Goal: Check status: Check status

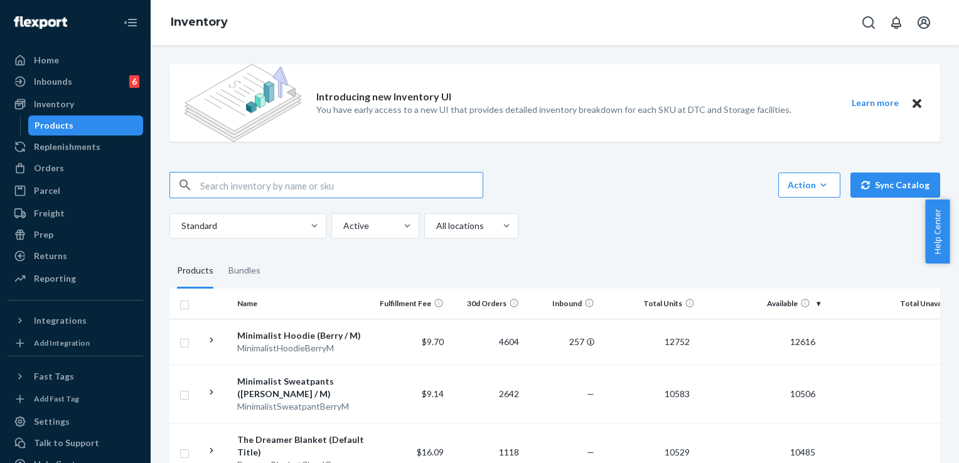
click at [240, 178] on input "text" at bounding box center [341, 185] width 282 height 25
paste input "253941476"
type input "253941476"
drag, startPoint x: 65, startPoint y: 173, endPoint x: 83, endPoint y: 168, distance: 18.3
click at [65, 173] on div "Orders" at bounding box center [75, 168] width 133 height 18
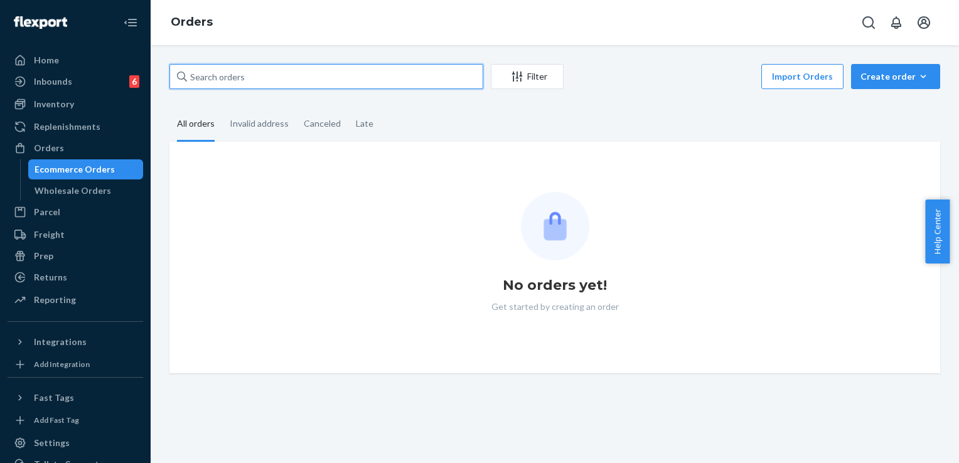
click at [243, 74] on input "text" at bounding box center [326, 76] width 314 height 25
paste input "253941476"
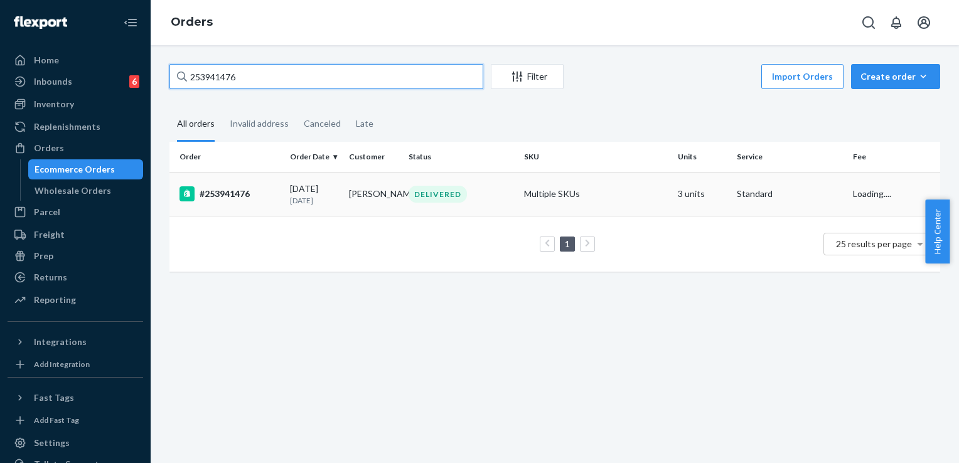
type input "253941476"
click at [490, 189] on div "DELIVERED" at bounding box center [461, 194] width 110 height 17
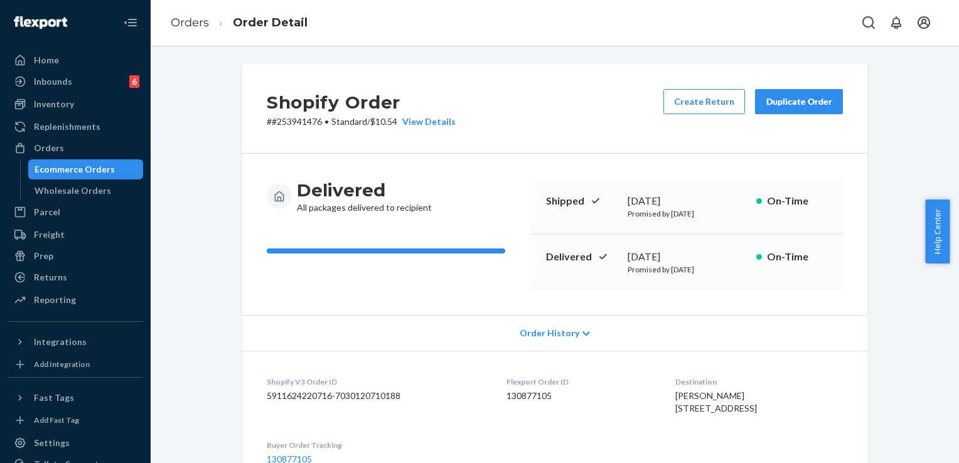
scroll to position [63, 0]
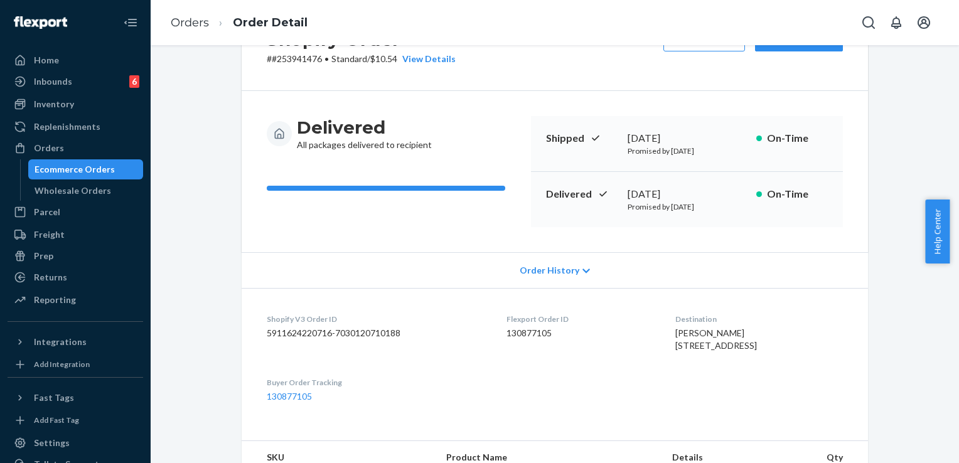
click at [785, 49] on button "Duplicate Order" at bounding box center [799, 38] width 88 height 25
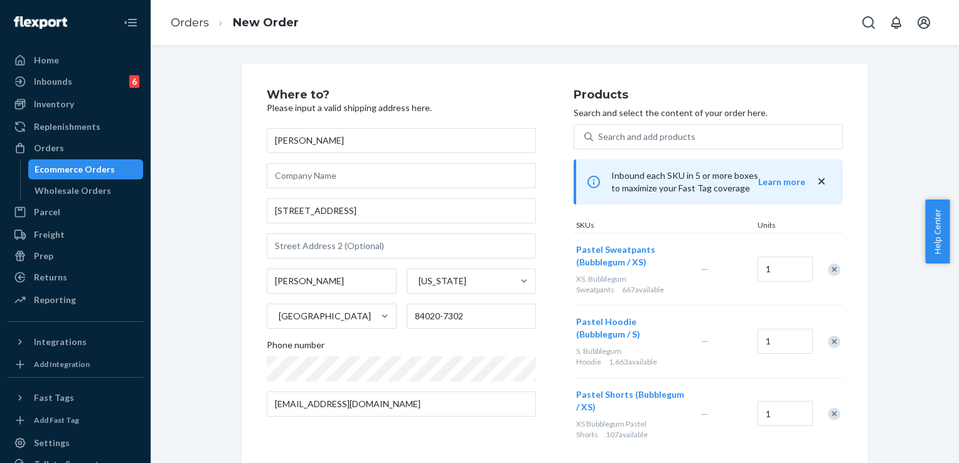
click at [829, 271] on div "Remove Item" at bounding box center [834, 270] width 13 height 13
click at [830, 341] on div "Remove Item" at bounding box center [834, 342] width 13 height 13
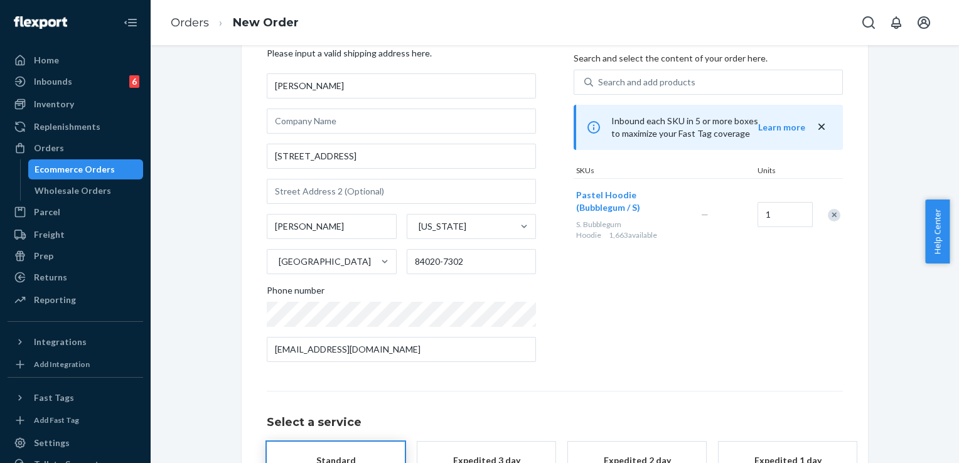
scroll to position [45, 0]
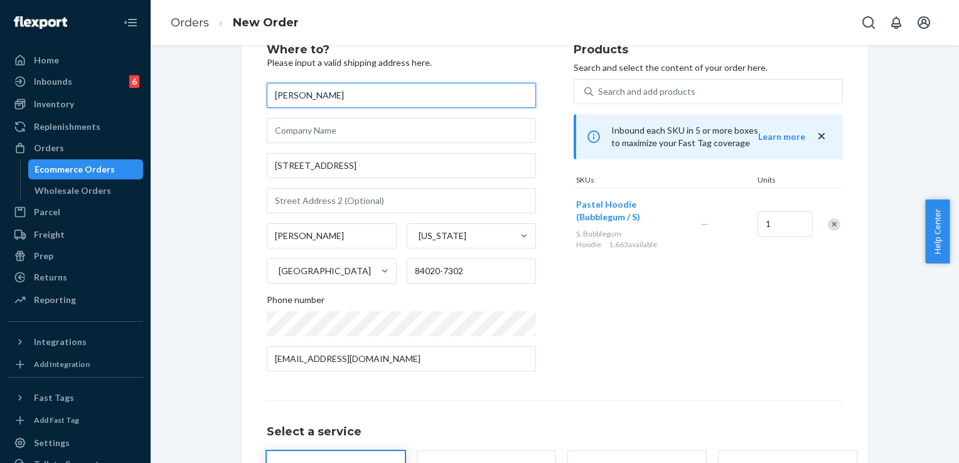
click at [275, 94] on input "[PERSON_NAME]" at bounding box center [401, 95] width 269 height 25
click at [301, 94] on input "[PERSON_NAME]" at bounding box center [401, 95] width 269 height 25
type input "[PERSON_NAME]"
click at [704, 348] on div "Products Search and select the content of your order here. Search and add produ…" at bounding box center [708, 213] width 269 height 338
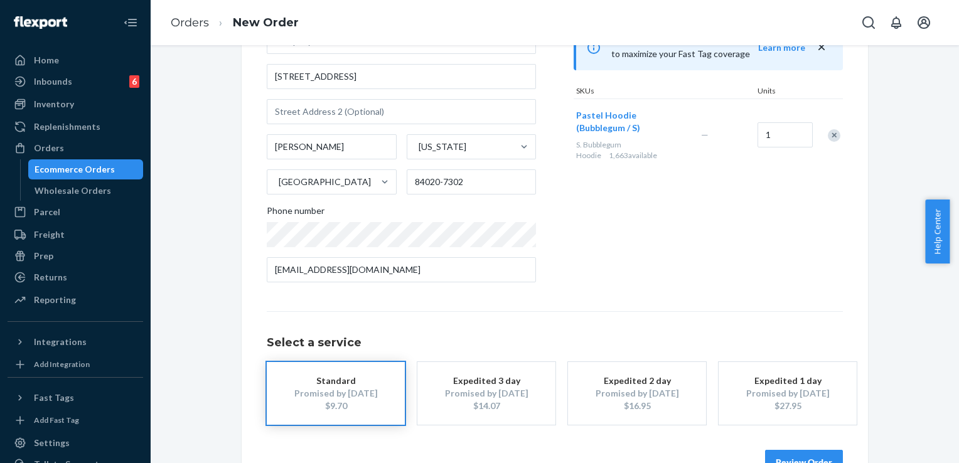
scroll to position [171, 0]
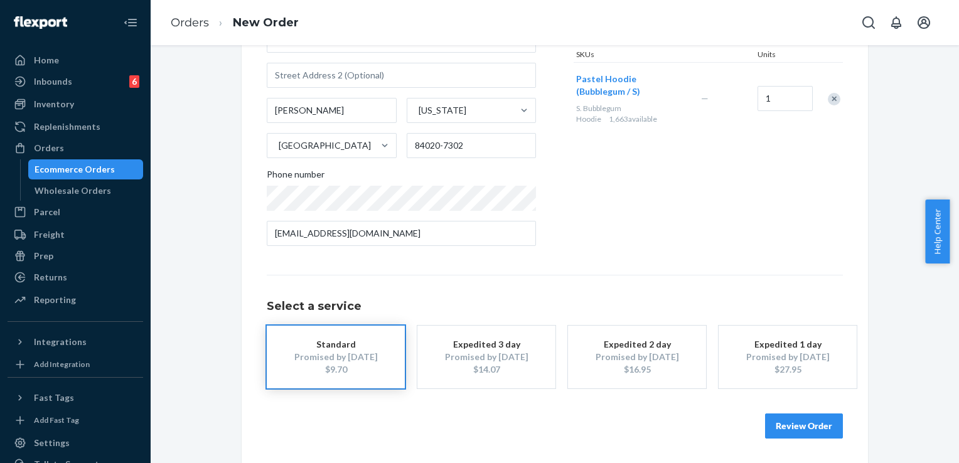
click at [791, 422] on button "Review Order" at bounding box center [804, 426] width 78 height 25
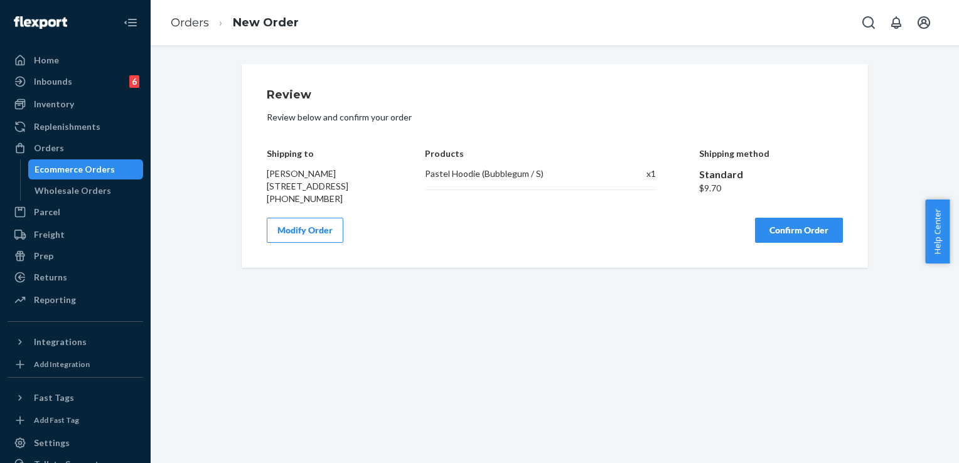
click at [800, 243] on button "Confirm Order" at bounding box center [799, 230] width 88 height 25
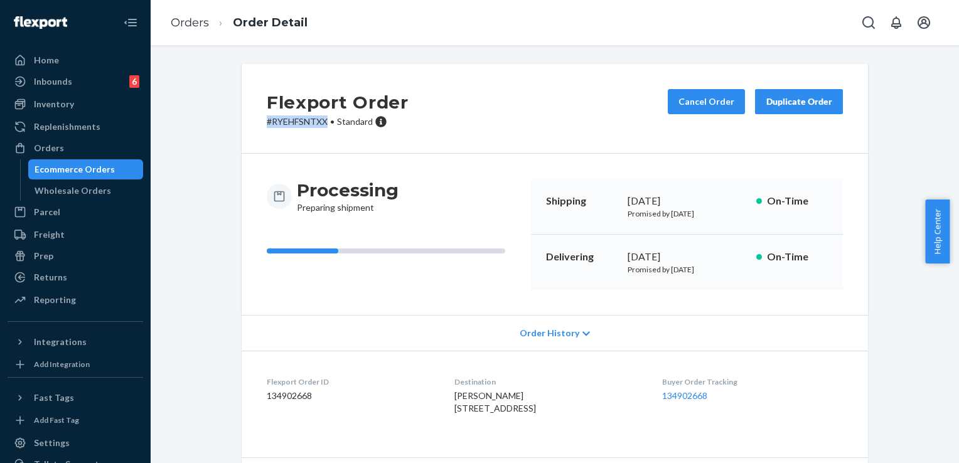
drag, startPoint x: 323, startPoint y: 120, endPoint x: 257, endPoint y: 127, distance: 66.3
click at [257, 127] on div "Flexport Order # RYEHFSNTXX • Standard Cancel Order Duplicate Order" at bounding box center [555, 109] width 626 height 90
copy p "# RYEHFSNTXX"
click at [191, 14] on ol "Orders Order Detail" at bounding box center [239, 22] width 157 height 37
click at [188, 23] on link "Orders" at bounding box center [190, 23] width 38 height 14
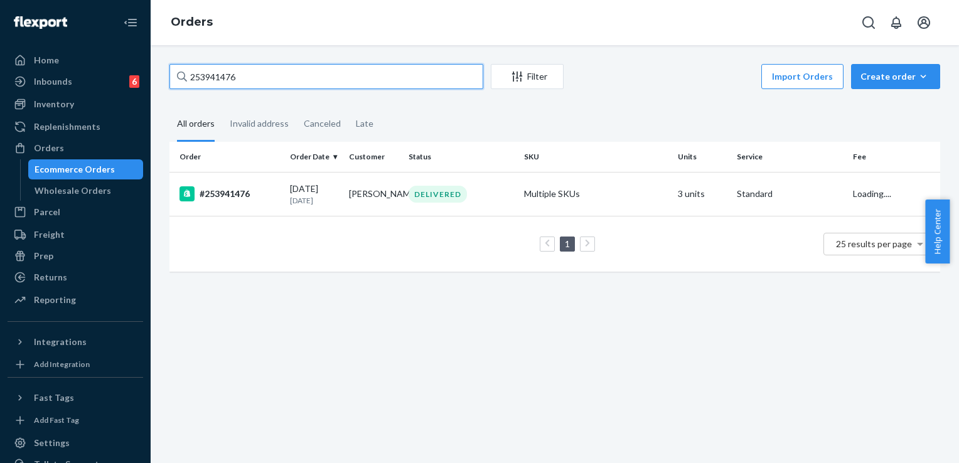
click at [249, 71] on input "253941476" at bounding box center [326, 76] width 314 height 25
paste input "[PERSON_NAME]"
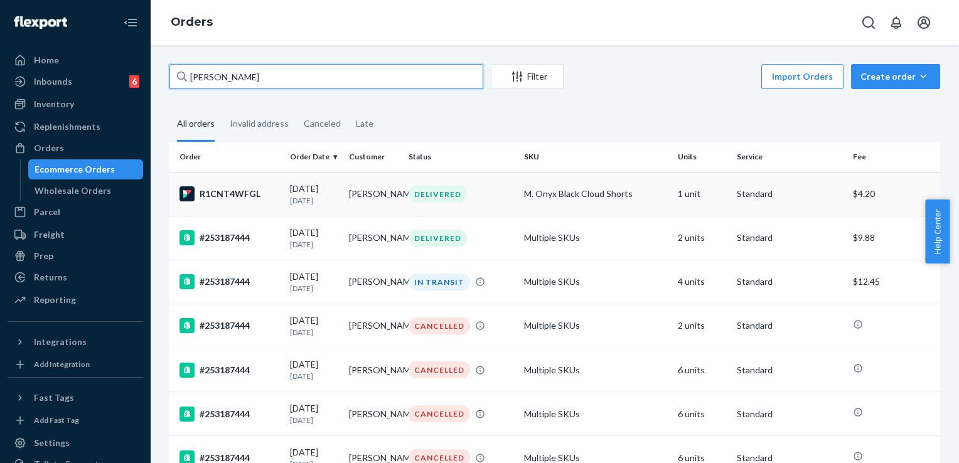
type input "[PERSON_NAME]"
click at [490, 192] on div "DELIVERED" at bounding box center [461, 194] width 110 height 17
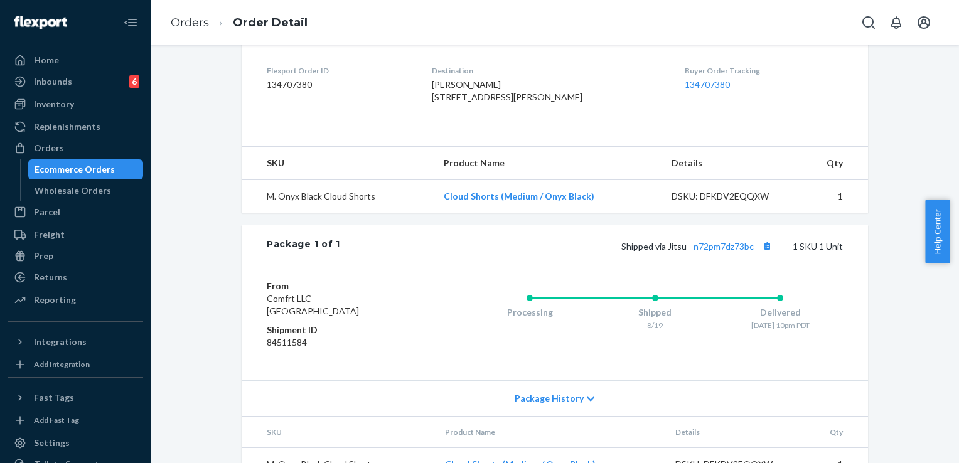
scroll to position [314, 0]
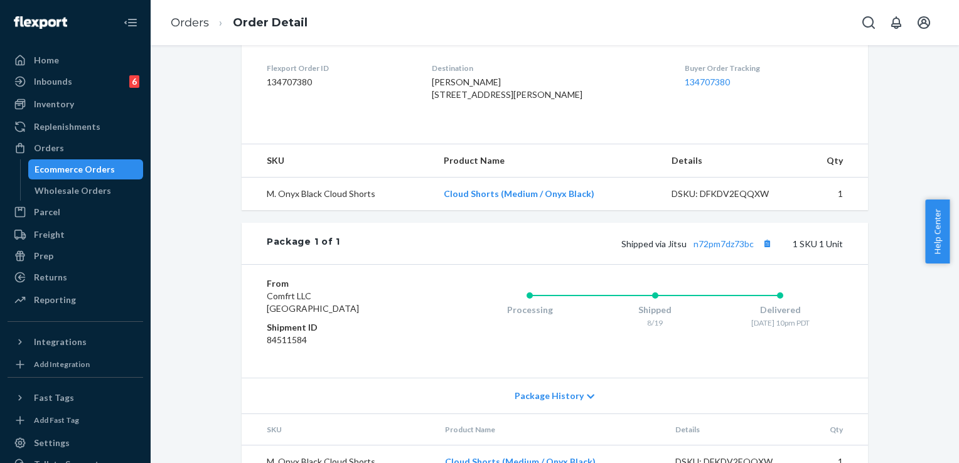
click at [748, 252] on div "Shipped via Jitsu n72pm7dz73bc 1 SKU 1 Unit" at bounding box center [591, 243] width 503 height 16
click at [761, 252] on button "Copy tracking number" at bounding box center [767, 243] width 16 height 16
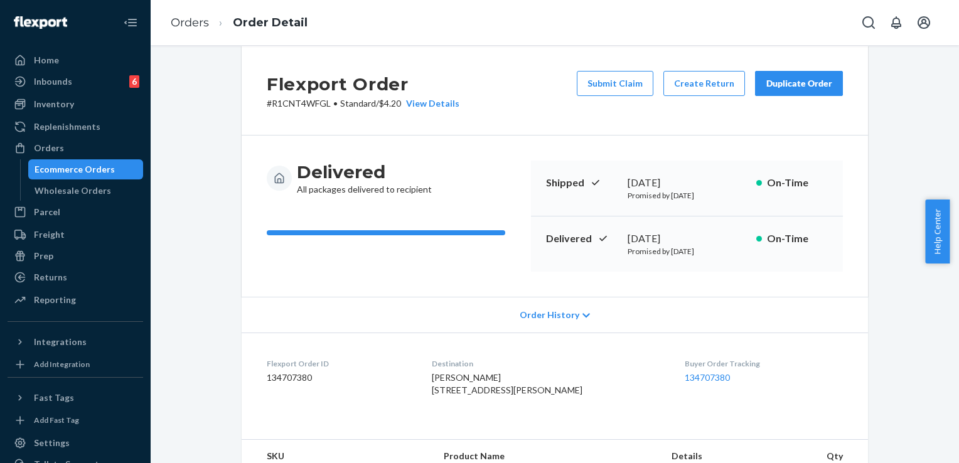
scroll to position [0, 0]
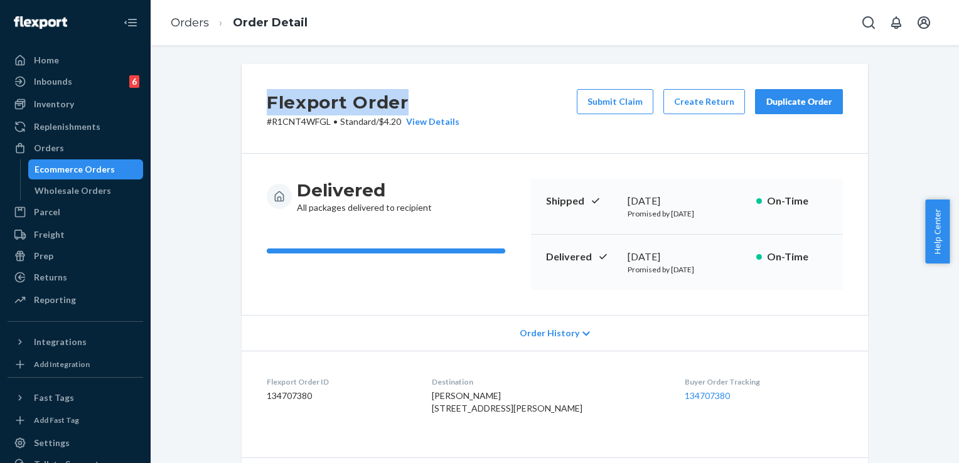
drag, startPoint x: 255, startPoint y: 95, endPoint x: 457, endPoint y: 108, distance: 201.9
click at [457, 108] on div "Flexport Order # R1CNT4WFGL • Standard / $4.20 View Details Submit Claim Create…" at bounding box center [555, 109] width 626 height 90
click at [317, 117] on p "# R1CNT4WFGL • Standard / $4.20 View Details" at bounding box center [363, 121] width 193 height 13
click at [309, 122] on p "# R1CNT4WFGL • Standard / $4.20 View Details" at bounding box center [363, 121] width 193 height 13
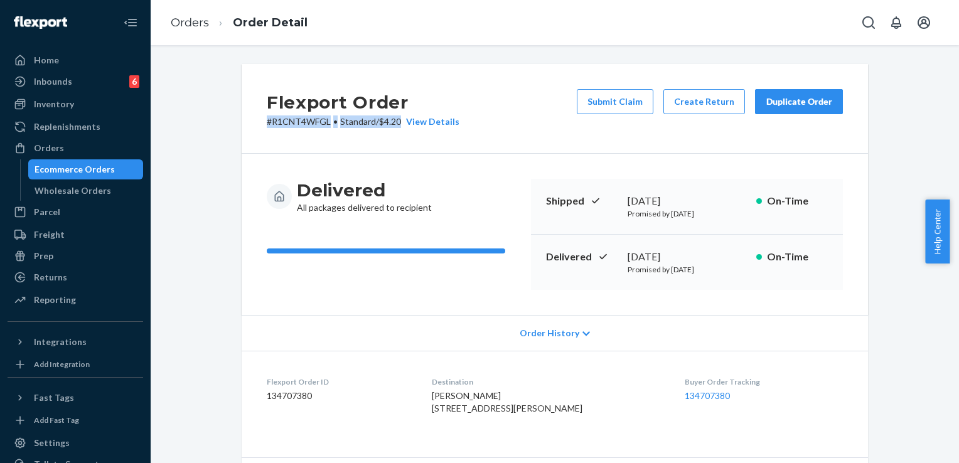
click at [309, 122] on p "# R1CNT4WFGL • Standard / $4.20 View Details" at bounding box center [363, 121] width 193 height 13
drag, startPoint x: 309, startPoint y: 122, endPoint x: 286, endPoint y: 131, distance: 24.8
click at [314, 124] on p "# R1CNT4WFGL • Standard / $4.20 View Details" at bounding box center [363, 121] width 193 height 13
click at [267, 121] on p "# R1CNT4WFGL • Standard / $4.20 View Details" at bounding box center [363, 121] width 193 height 13
drag, startPoint x: 264, startPoint y: 118, endPoint x: 326, endPoint y: 126, distance: 63.2
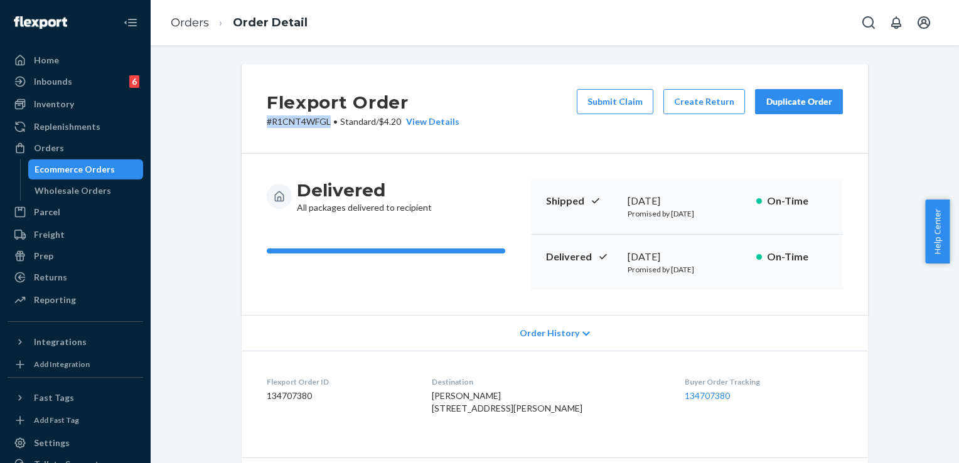
click at [326, 126] on p "# R1CNT4WFGL • Standard / $4.20 View Details" at bounding box center [363, 121] width 193 height 13
copy p "# R1CNT4WFGL"
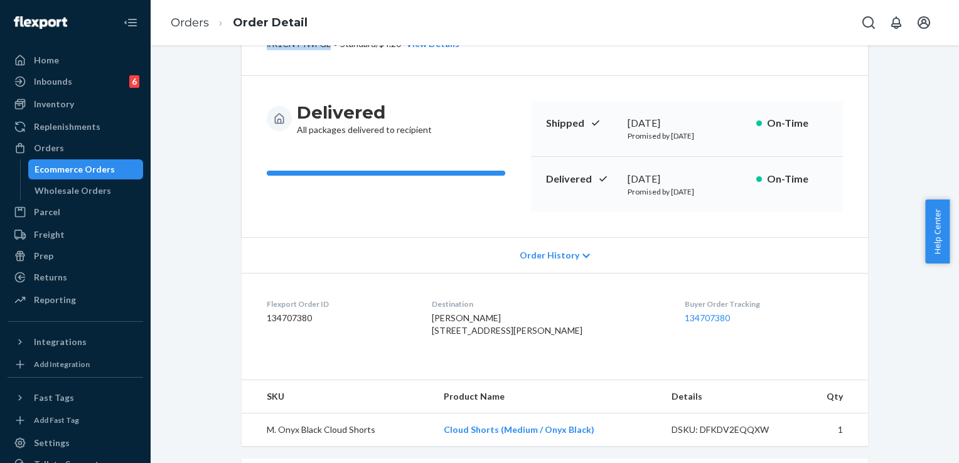
scroll to position [251, 0]
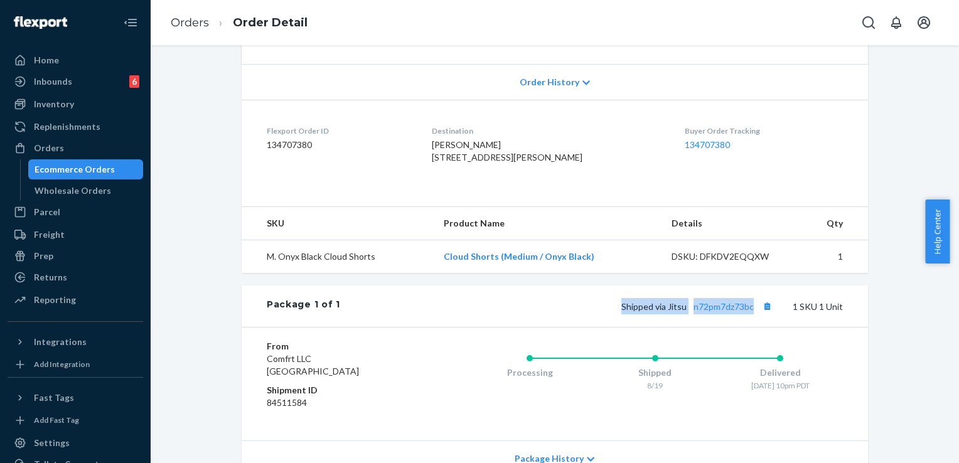
drag, startPoint x: 753, startPoint y: 333, endPoint x: 606, endPoint y: 330, distance: 146.9
click at [606, 314] on div "Shipped via Jitsu n72pm7dz73bc 1 SKU 1 Unit" at bounding box center [591, 306] width 503 height 16
copy span "Shipped via Jitsu n72pm7dz73bc"
click at [50, 272] on div "Returns" at bounding box center [50, 277] width 33 height 13
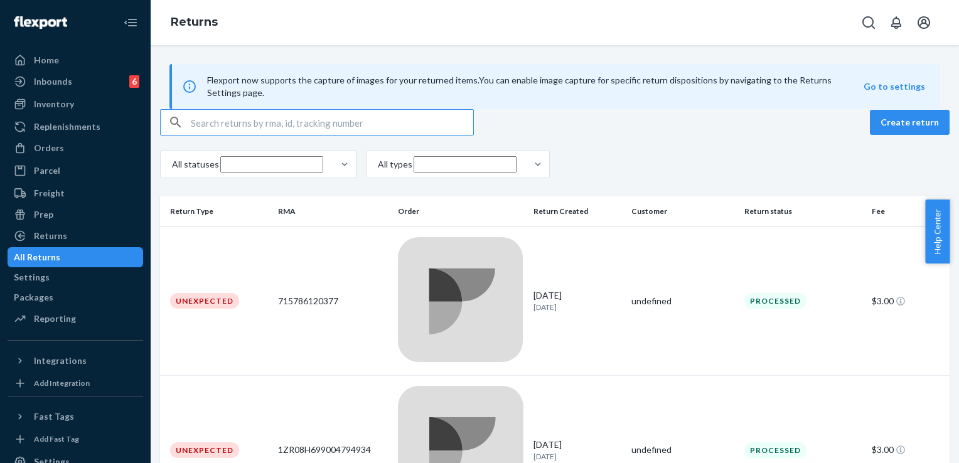
click at [246, 135] on input "text" at bounding box center [332, 122] width 282 height 25
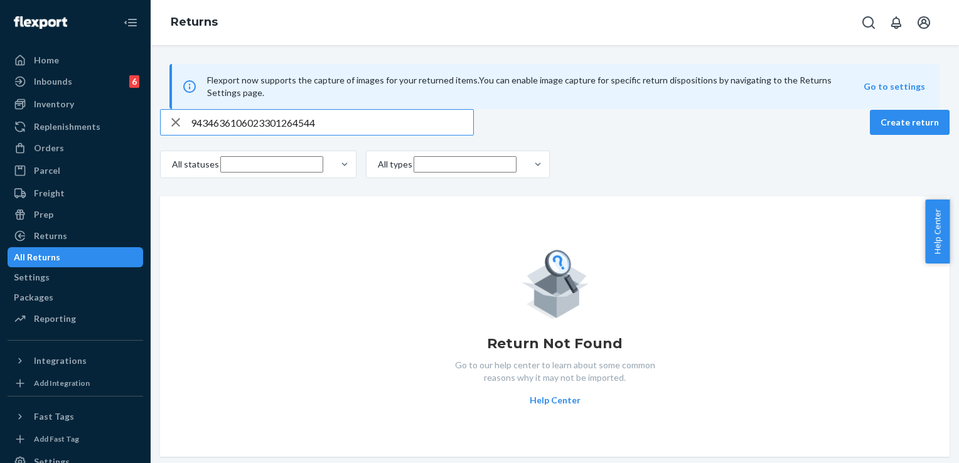
click at [231, 135] on input "9434636106023301264544" at bounding box center [332, 122] width 282 height 25
paste input "[PERSON_NAME]"
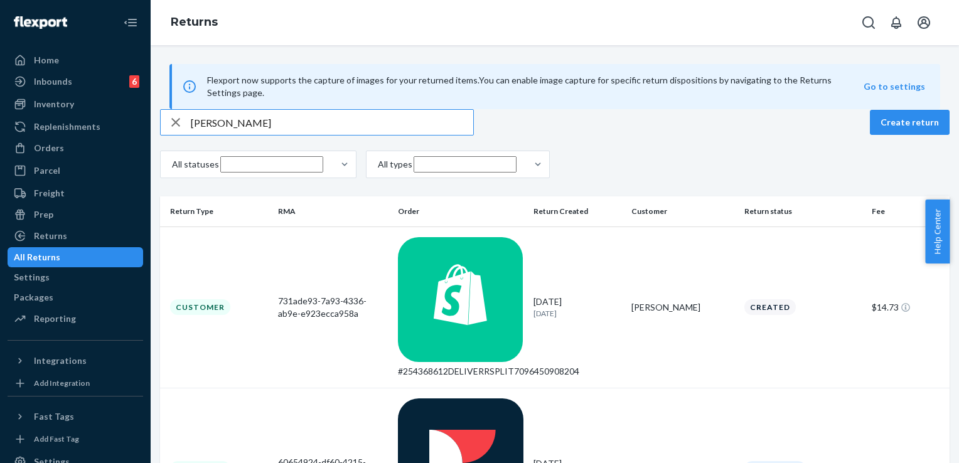
click at [301, 135] on input "[PERSON_NAME]" at bounding box center [332, 122] width 282 height 25
click at [296, 135] on input "[PERSON_NAME]" at bounding box center [332, 122] width 282 height 25
paste input "9434636106023301317936"
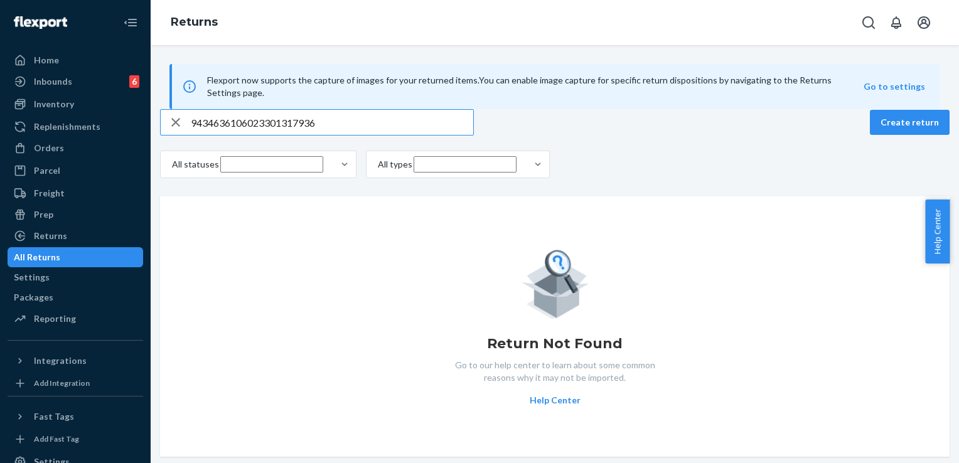
click at [284, 135] on input "9434636106023301317936" at bounding box center [332, 122] width 282 height 25
paste input "0317623"
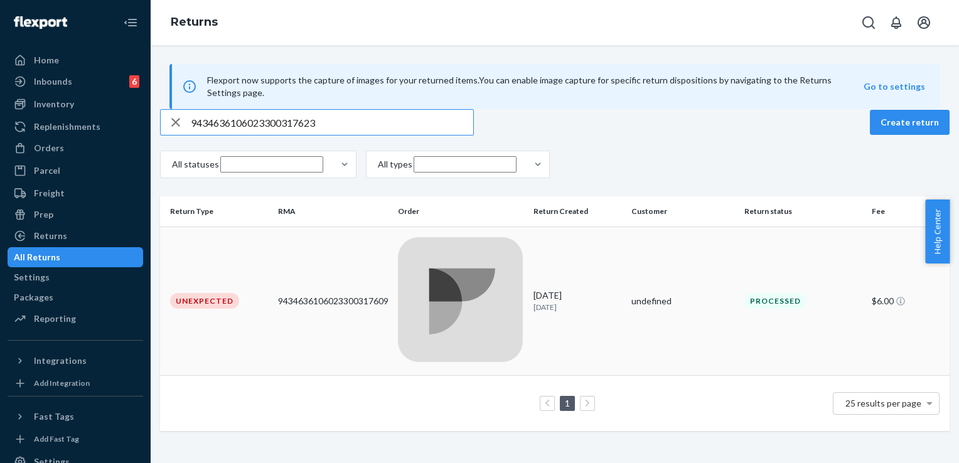
type input "9434636106023300317623"
click at [465, 265] on div at bounding box center [461, 301] width 126 height 129
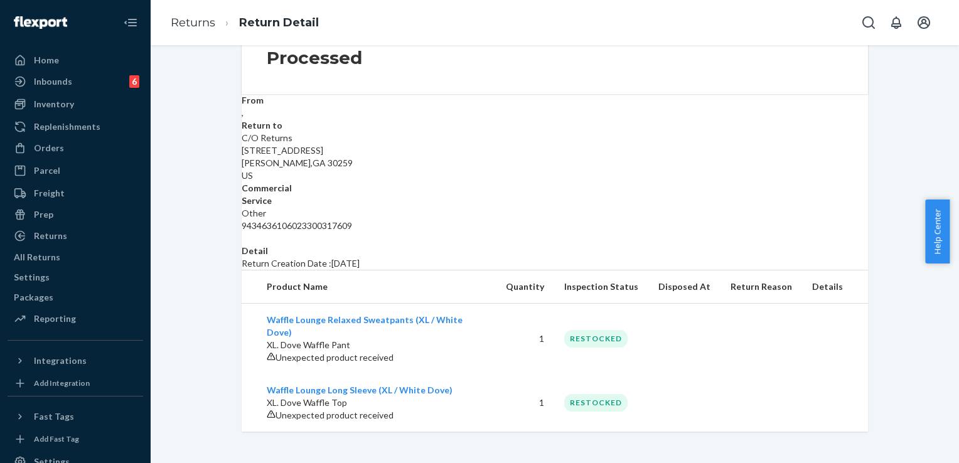
scroll to position [178, 0]
drag, startPoint x: 43, startPoint y: 155, endPoint x: 136, endPoint y: 152, distance: 92.3
click at [43, 155] on div "Orders" at bounding box center [75, 148] width 133 height 18
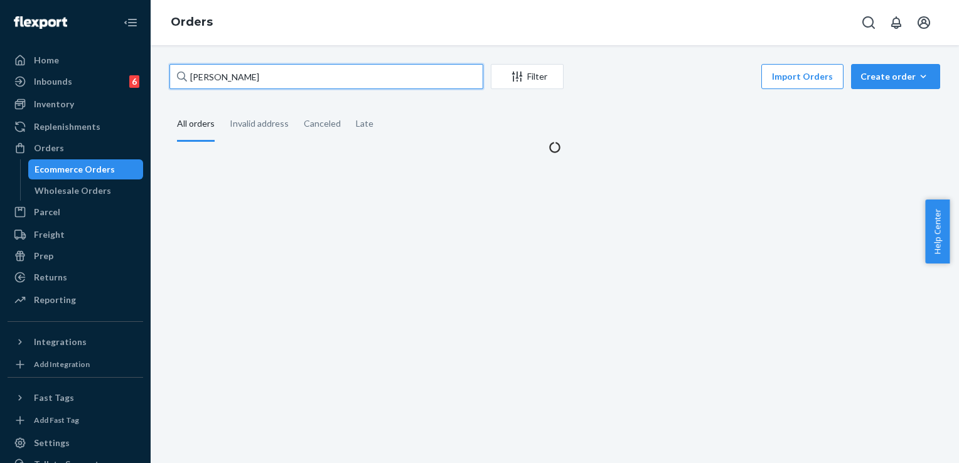
click at [217, 77] on input "[PERSON_NAME]" at bounding box center [326, 76] width 314 height 25
click at [215, 76] on input "[PERSON_NAME]" at bounding box center [326, 76] width 314 height 25
paste input "[PERSON_NAME]"
click at [215, 76] on input "[PERSON_NAME]" at bounding box center [326, 76] width 314 height 25
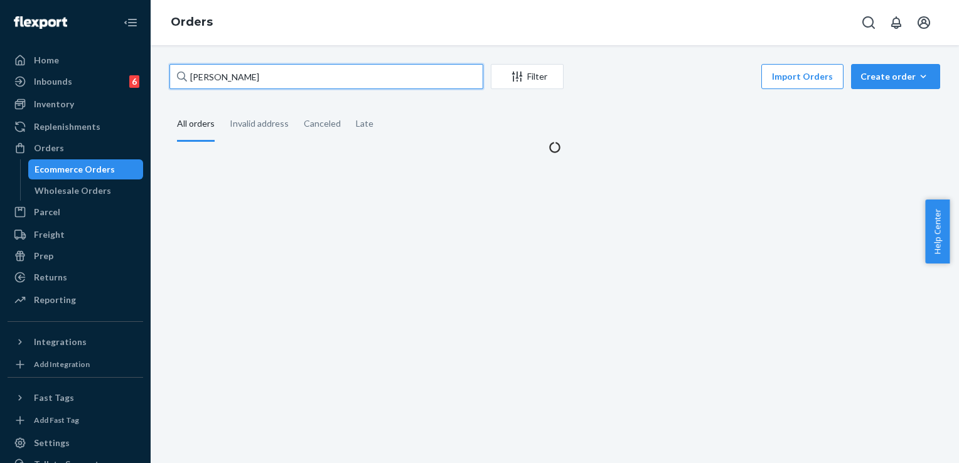
click at [215, 76] on input "[PERSON_NAME]" at bounding box center [326, 76] width 314 height 25
paste input "text"
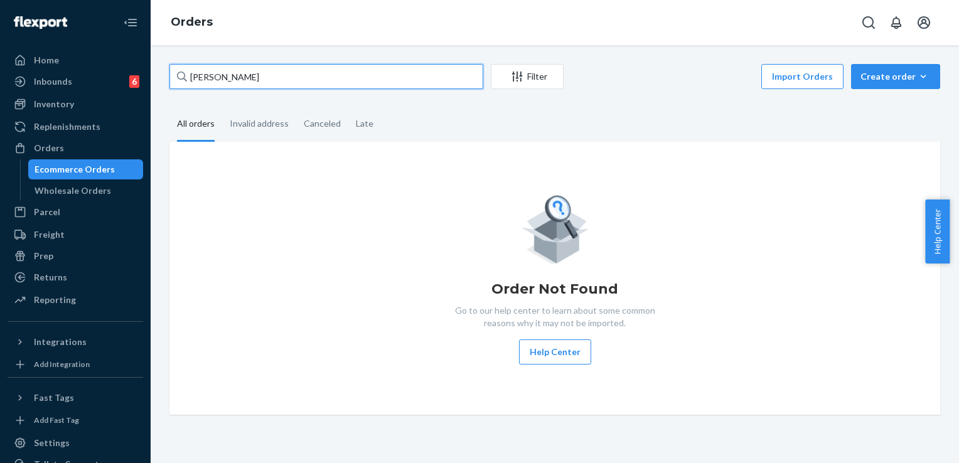
click at [307, 77] on input "[PERSON_NAME]" at bounding box center [326, 76] width 314 height 25
paste input "text"
click at [196, 129] on div "All orders" at bounding box center [196, 124] width 38 height 35
click at [169, 107] on input "All orders" at bounding box center [169, 107] width 0 height 0
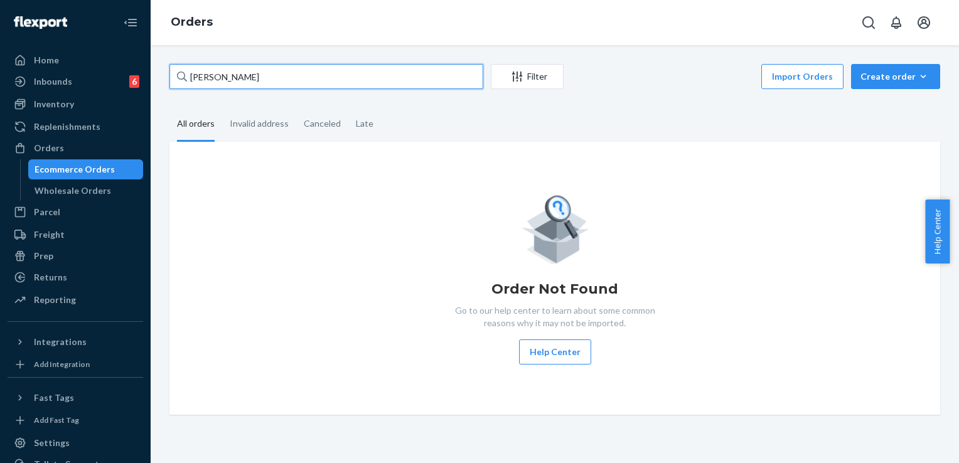
click at [255, 86] on input "[PERSON_NAME]" at bounding box center [326, 76] width 314 height 25
click at [254, 86] on input "[PERSON_NAME]" at bounding box center [326, 76] width 314 height 25
click at [286, 77] on input "[PERSON_NAME]" at bounding box center [326, 76] width 314 height 25
paste input "text"
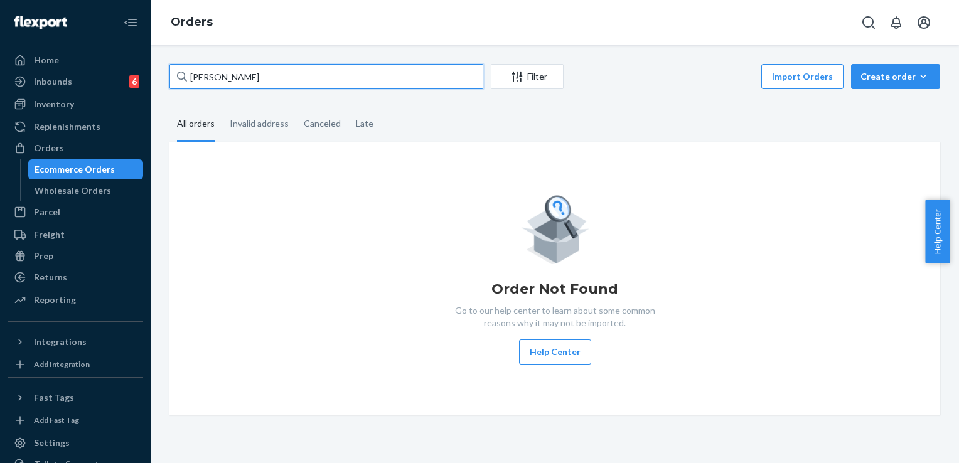
type input "[PERSON_NAME]"
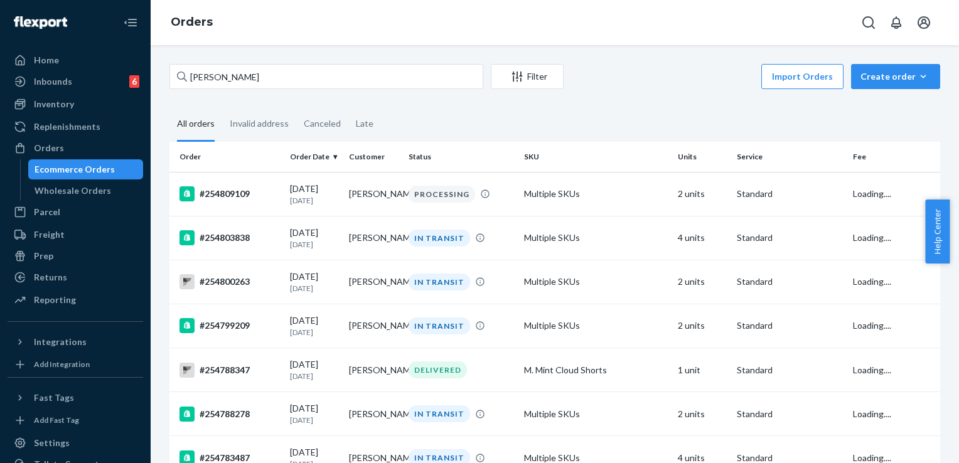
click at [71, 167] on div "Ecommerce Orders" at bounding box center [75, 169] width 80 height 13
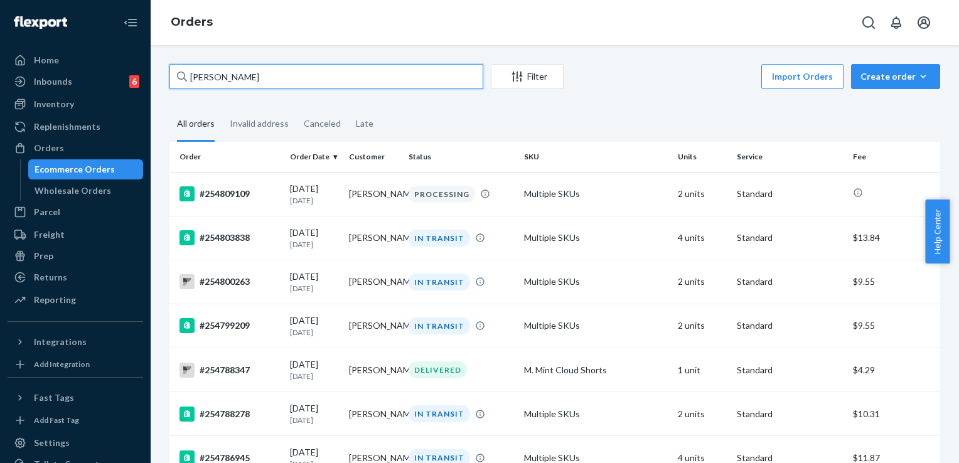
click at [249, 82] on input "[PERSON_NAME]" at bounding box center [326, 76] width 314 height 25
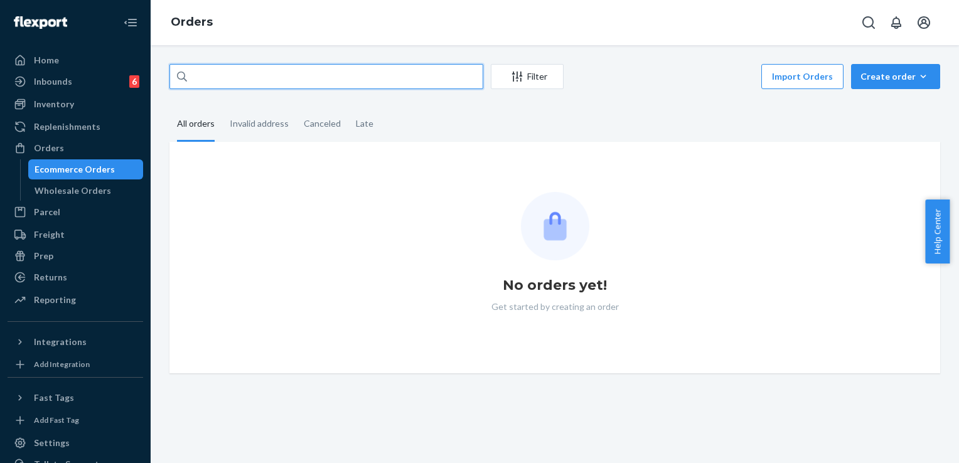
paste input "[PERSON_NAME]"
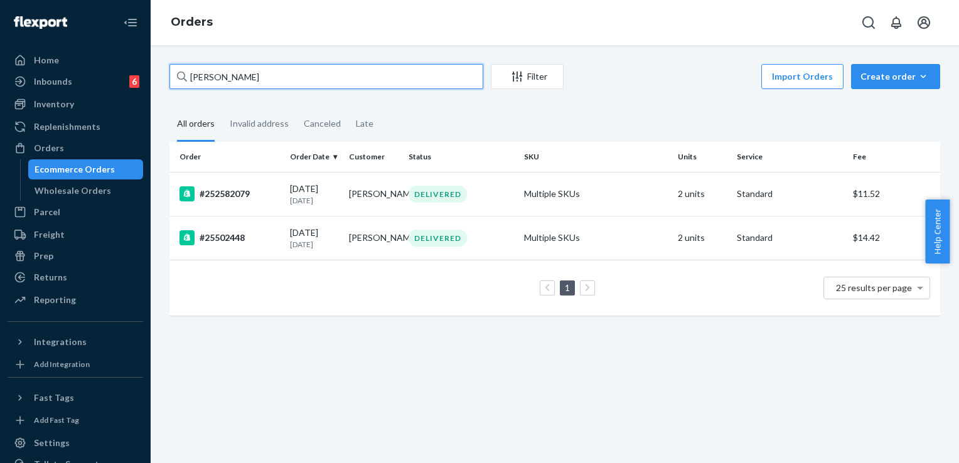
click at [301, 73] on input "[PERSON_NAME]" at bounding box center [326, 76] width 314 height 25
paste input "[PERSON_NAME]"
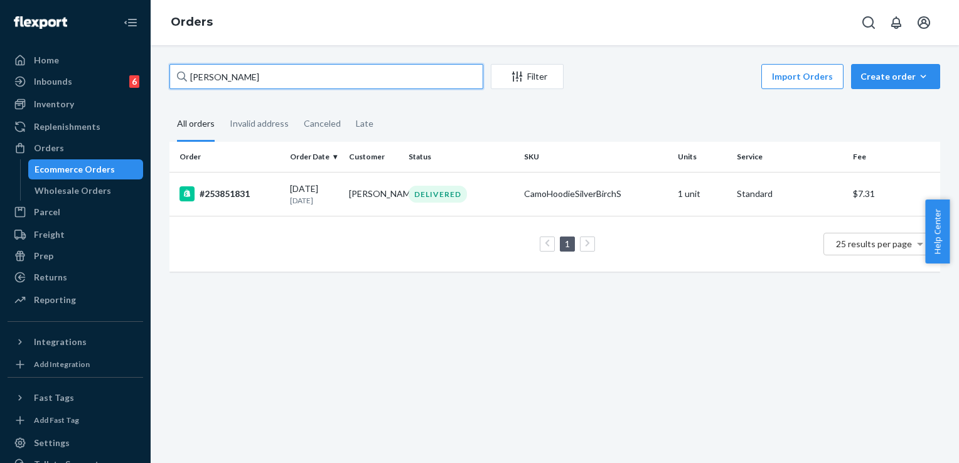
type input "[PERSON_NAME]"
click at [234, 78] on input "[PERSON_NAME]" at bounding box center [326, 76] width 314 height 25
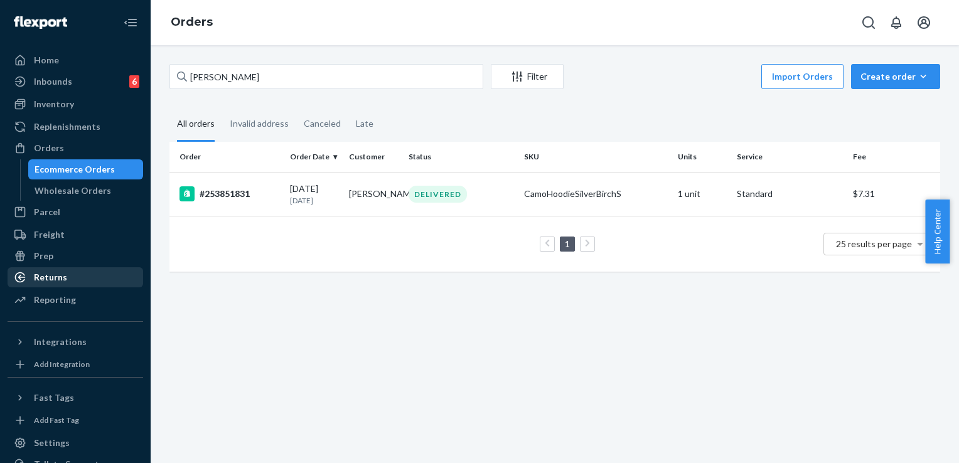
click at [62, 278] on div "Returns" at bounding box center [50, 277] width 33 height 13
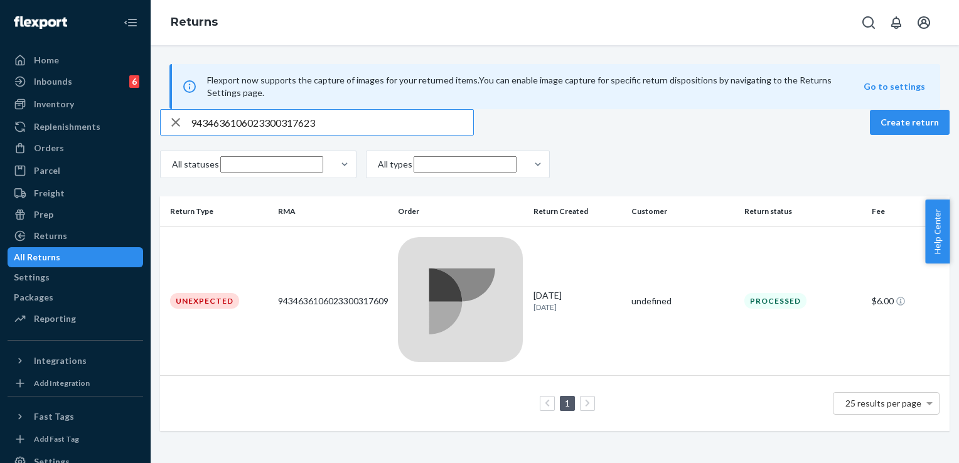
click at [355, 135] on input "9434636106023300317623" at bounding box center [332, 122] width 282 height 25
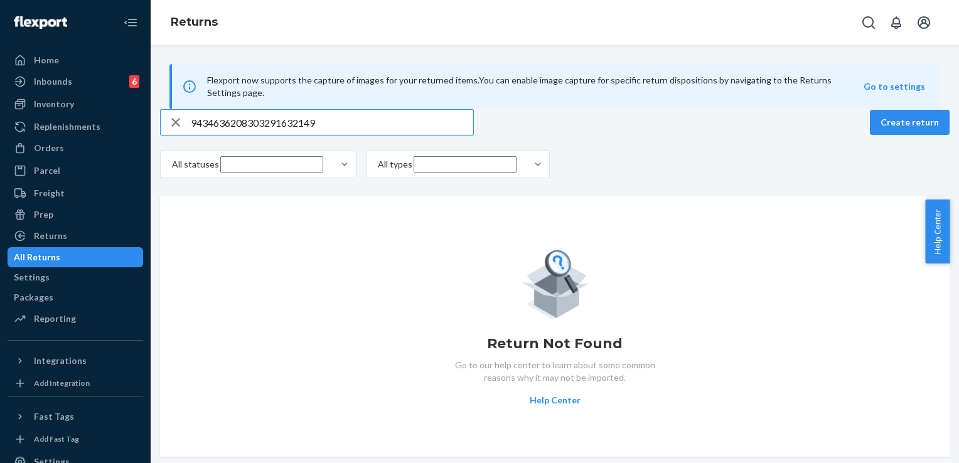
click at [303, 135] on input "9434636208303291632149" at bounding box center [332, 122] width 282 height 25
paste input "1ZX8R17103928137"
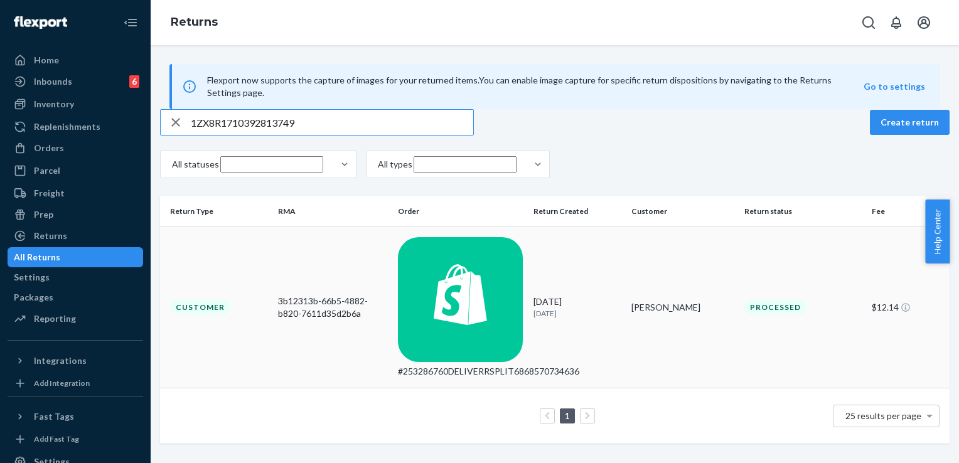
type input "1ZX8R1710392813749"
click at [593, 296] on div "[DATE] [DATE]" at bounding box center [578, 307] width 88 height 23
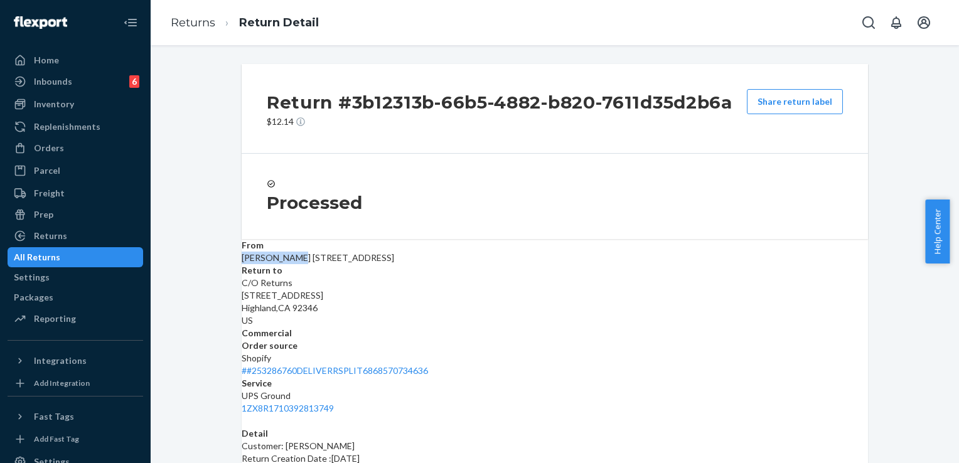
drag, startPoint x: 333, startPoint y: 288, endPoint x: 262, endPoint y: 287, distance: 70.9
click at [262, 264] on dd "[PERSON_NAME] [STREET_ADDRESS]" at bounding box center [555, 258] width 626 height 13
copy span "[PERSON_NAME]"
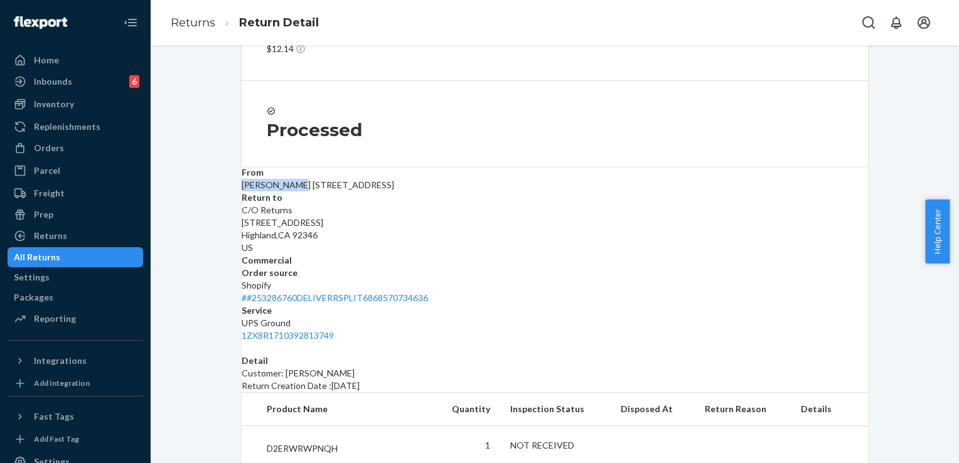
scroll to position [186, 0]
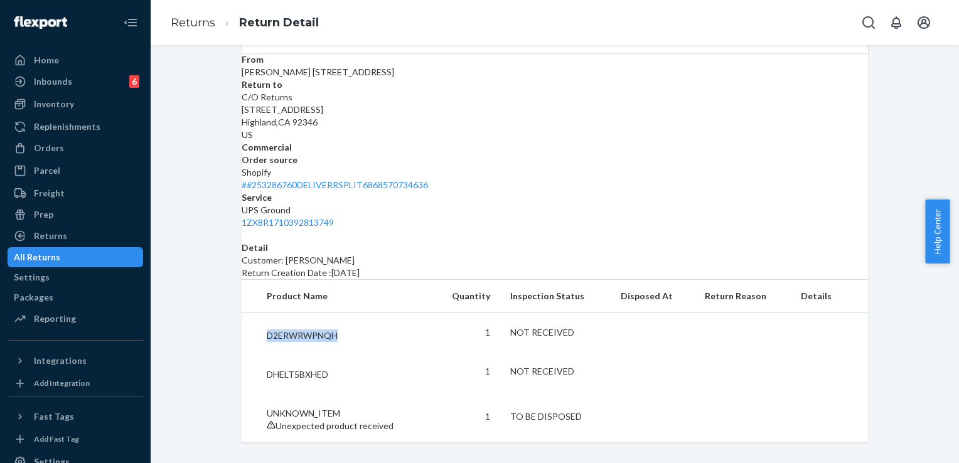
drag, startPoint x: 343, startPoint y: 325, endPoint x: 264, endPoint y: 325, distance: 79.7
click at [267, 330] on p "D2ERWRWPNQH" at bounding box center [344, 336] width 155 height 13
copy p "D2ERWRWPNQH"
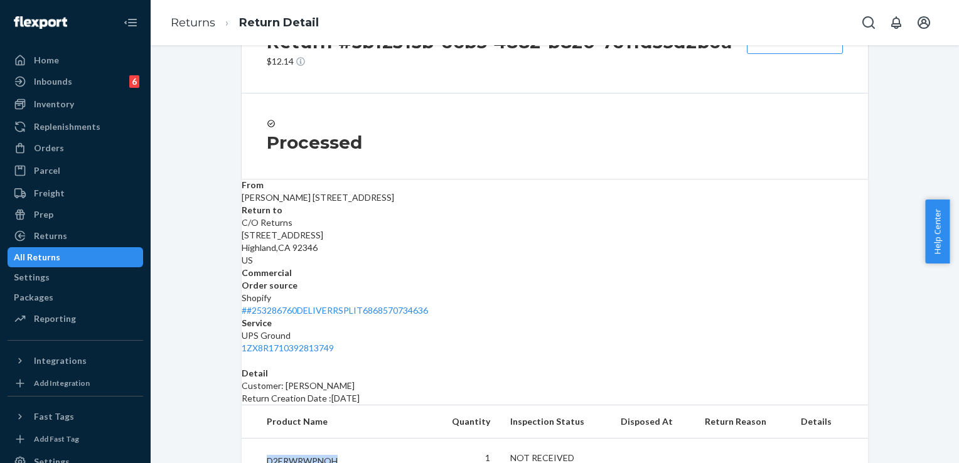
scroll to position [123, 0]
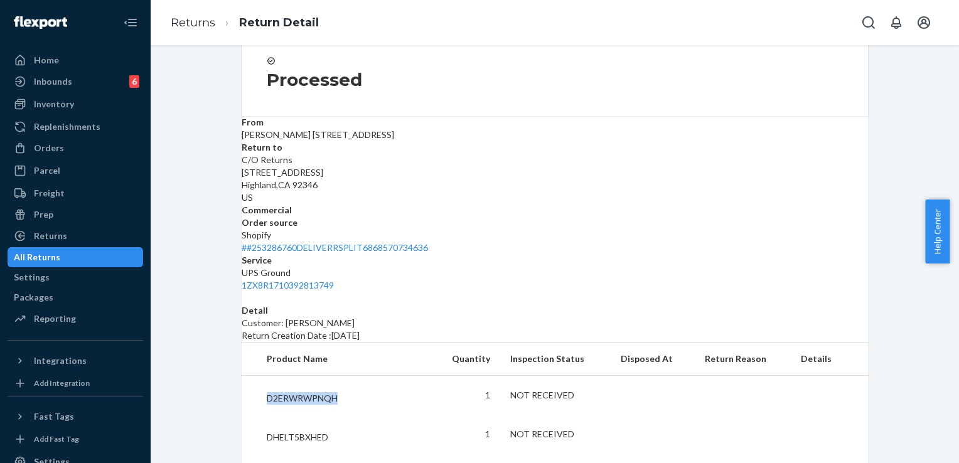
click at [350, 392] on p "D2ERWRWPNQH" at bounding box center [344, 398] width 155 height 13
drag, startPoint x: 350, startPoint y: 387, endPoint x: 320, endPoint y: 387, distance: 30.1
click at [320, 392] on p "D2ERWRWPNQH" at bounding box center [344, 398] width 155 height 13
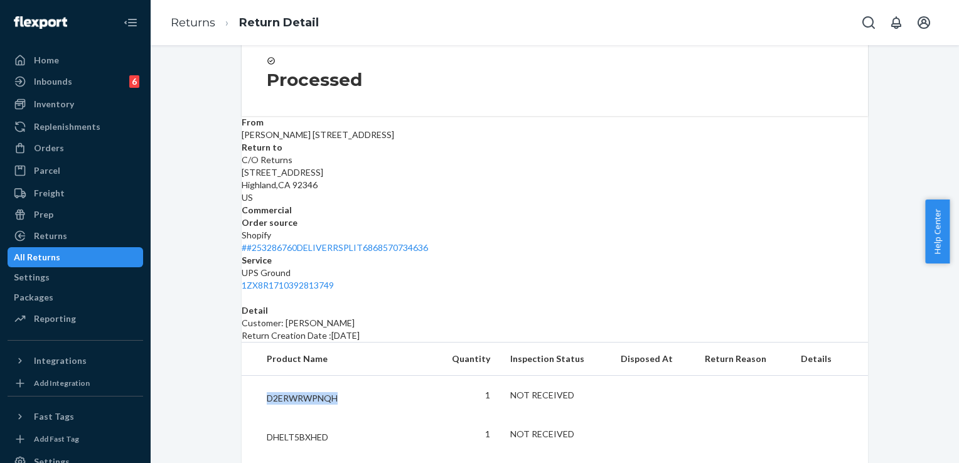
copy p "D2ERWRWPNQH"
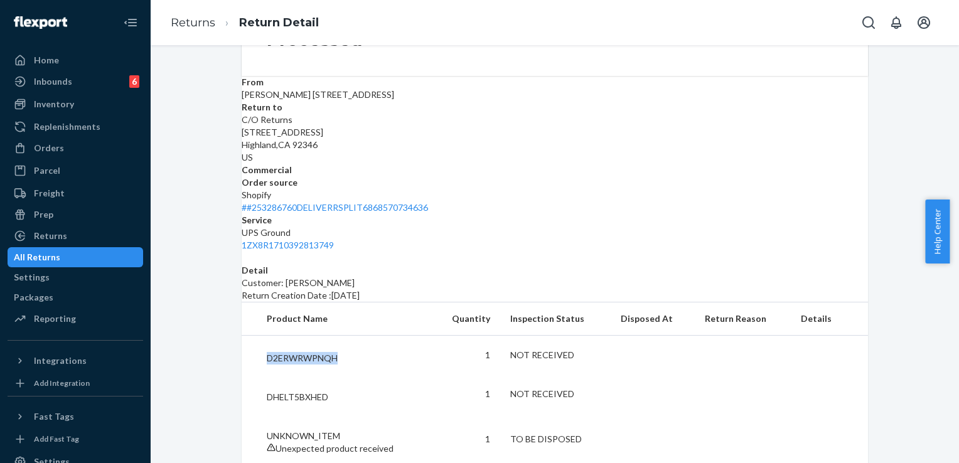
scroll to position [186, 0]
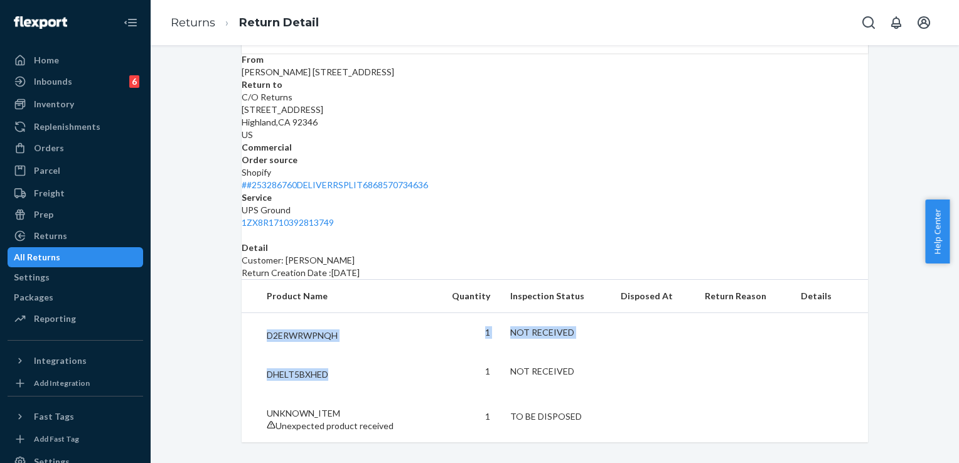
drag, startPoint x: 337, startPoint y: 355, endPoint x: 264, endPoint y: 322, distance: 79.8
click at [264, 322] on tbody "D2ERWRWPNQH 1 NOT RECEIVED DHELT5BXHED 1 NOT RECEIVED UNKNOWN_ITEM Unexpected p…" at bounding box center [555, 378] width 626 height 130
drag, startPoint x: 264, startPoint y: 322, endPoint x: 339, endPoint y: 323, distance: 74.7
click at [338, 330] on p "D2ERWRWPNQH" at bounding box center [344, 336] width 155 height 13
click at [316, 330] on p "D2ERWRWPNQH" at bounding box center [344, 336] width 155 height 13
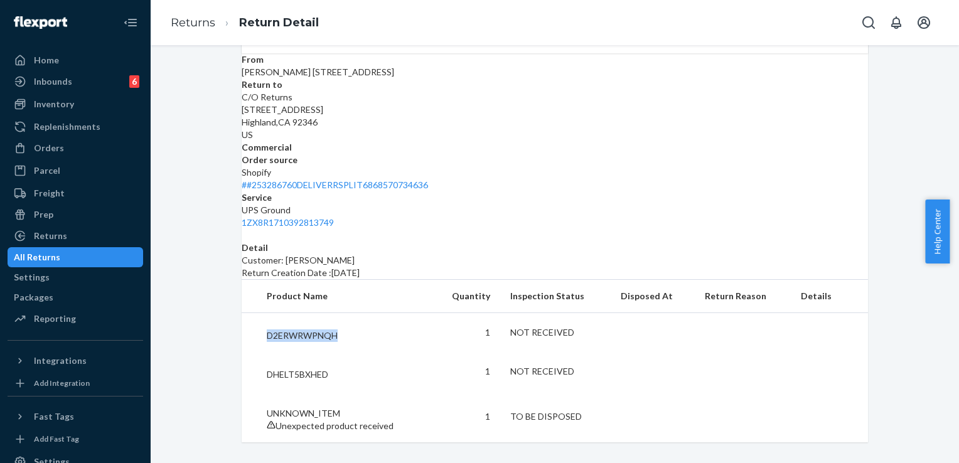
click at [316, 330] on p "D2ERWRWPNQH" at bounding box center [344, 336] width 155 height 13
click at [321, 367] on td "DHELT5BXHED" at bounding box center [337, 371] width 190 height 39
click at [315, 368] on p "DHELT5BXHED" at bounding box center [344, 374] width 155 height 13
click at [314, 368] on p "DHELT5BXHED" at bounding box center [344, 374] width 155 height 13
copy p "DHELT5BXHED"
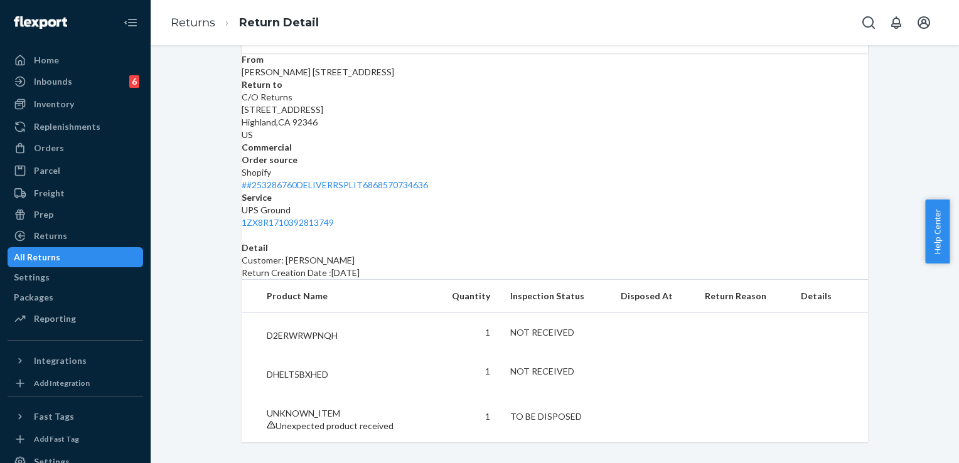
click at [759, 242] on div "Detail Customer: [PERSON_NAME] Return Creation Date : [DATE]" at bounding box center [555, 261] width 626 height 38
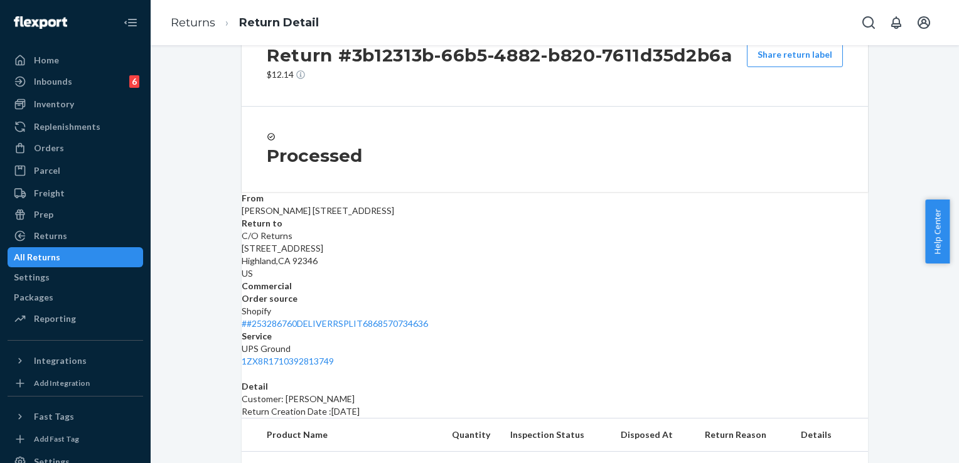
scroll to position [0, 0]
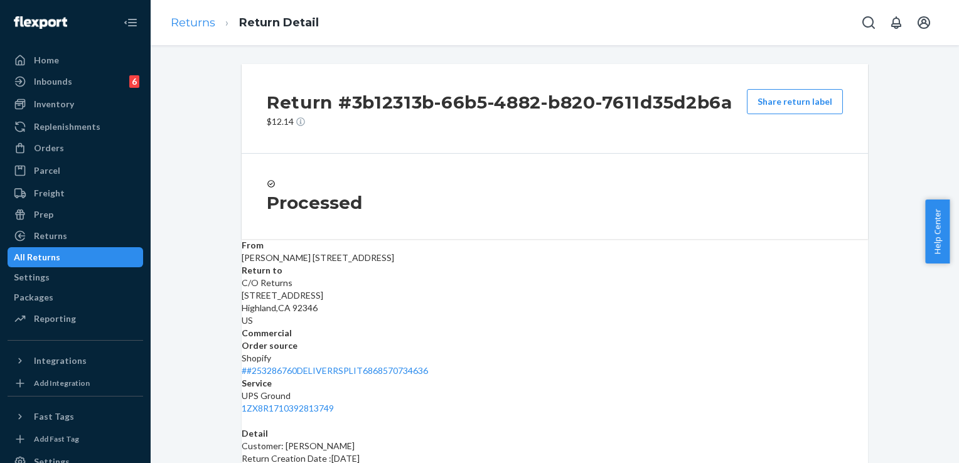
click at [185, 11] on ol "Returns Return Detail" at bounding box center [245, 22] width 168 height 37
click at [186, 24] on link "Returns" at bounding box center [193, 23] width 45 height 14
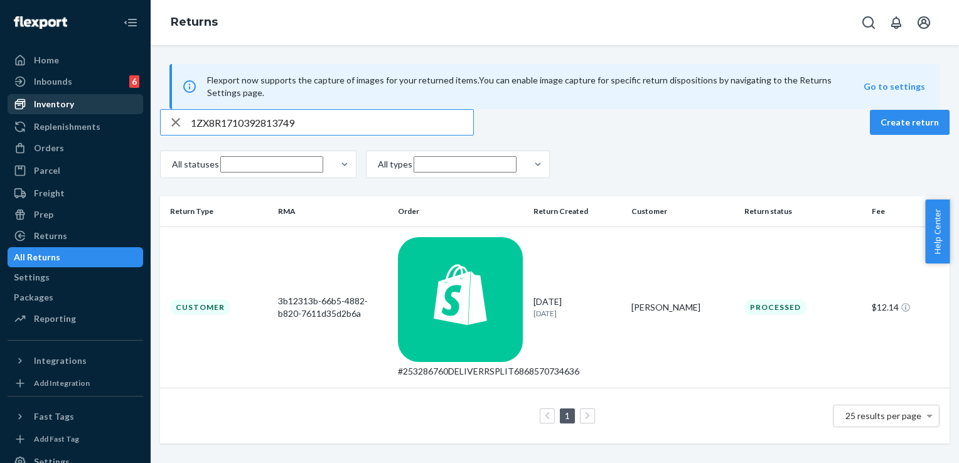
click at [55, 98] on div "Inventory" at bounding box center [54, 104] width 40 height 13
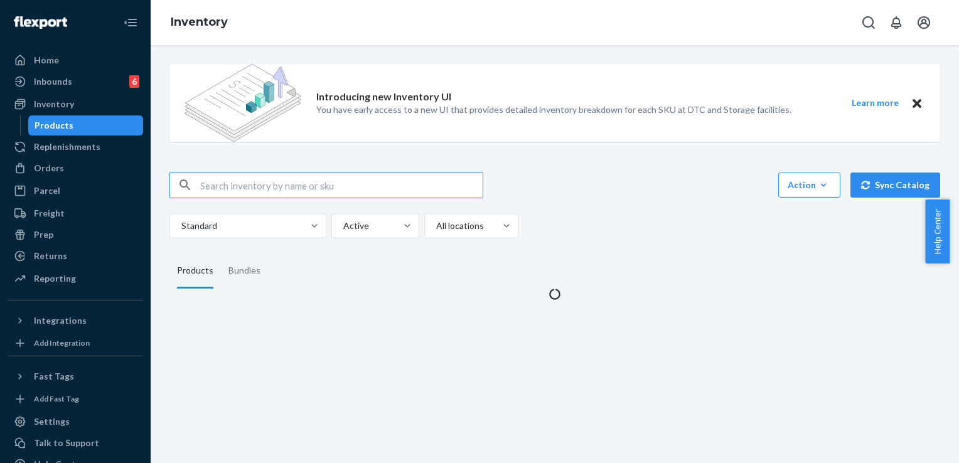
click at [252, 193] on input "text" at bounding box center [341, 185] width 282 height 25
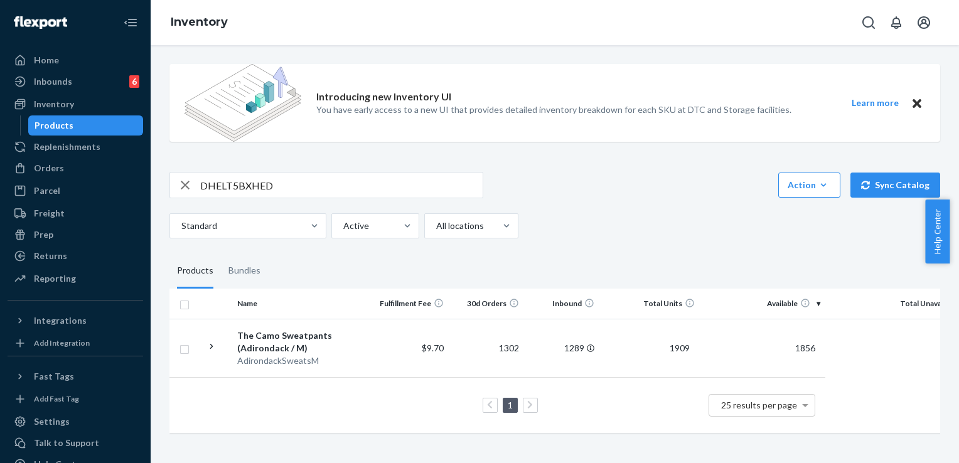
click at [340, 186] on input "DHELT5BXHED" at bounding box center [341, 185] width 282 height 25
click at [329, 187] on input "DHELT5BXHED" at bounding box center [341, 185] width 282 height 25
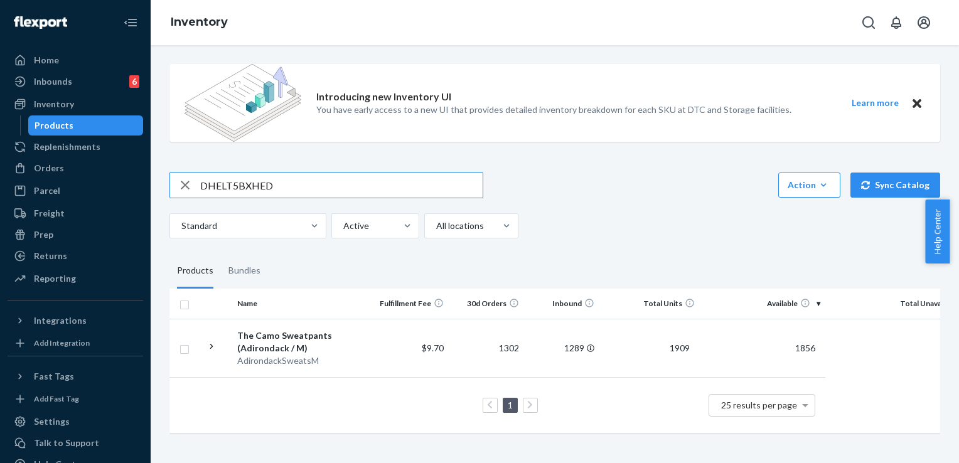
paste input "2ERWRWPNQH"
type input "D2ERWRWPNQH"
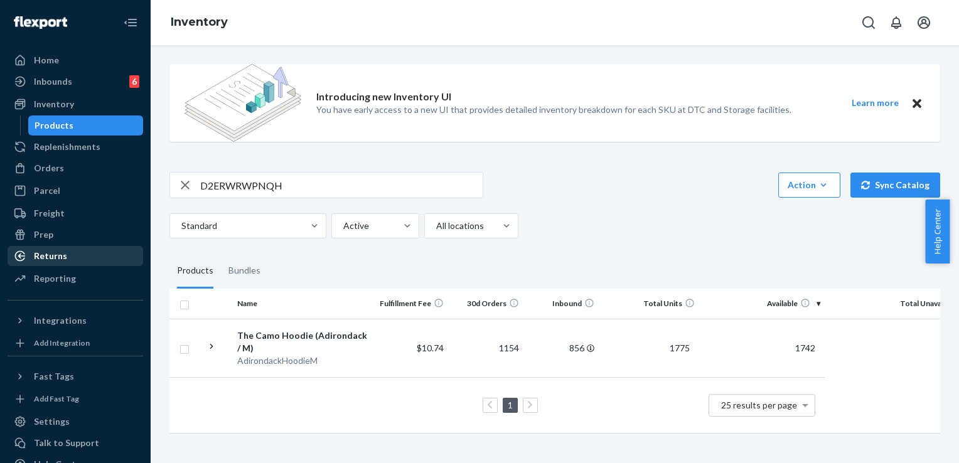
click at [57, 249] on div "Returns" at bounding box center [75, 256] width 133 height 18
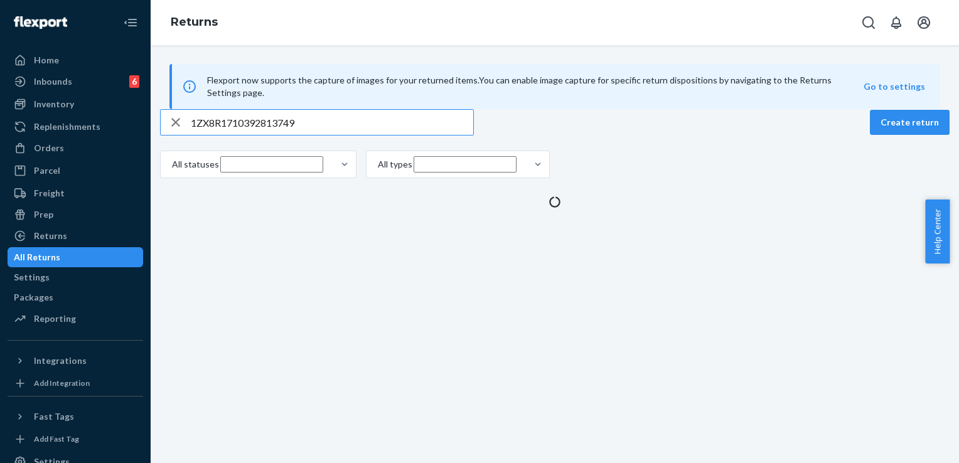
click at [274, 135] on input "1ZX8R1710392813749" at bounding box center [332, 122] width 282 height 25
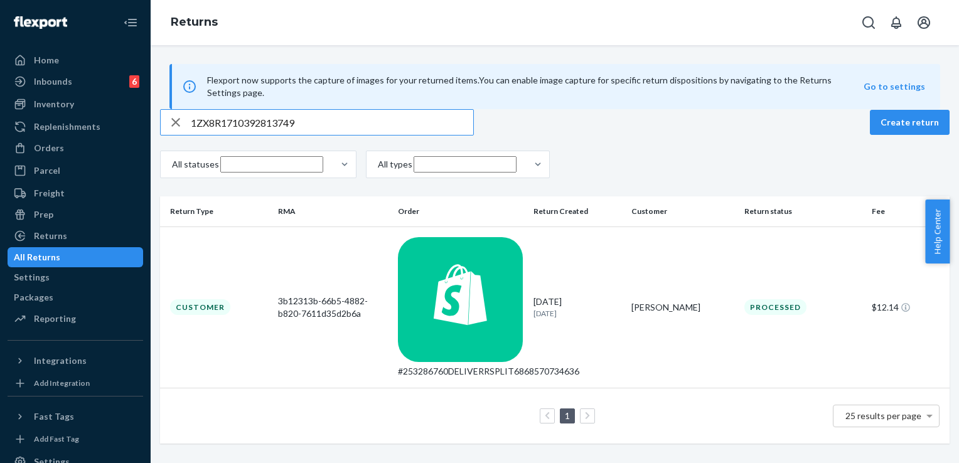
click at [274, 134] on input "1ZX8R1710392813749" at bounding box center [332, 122] width 282 height 25
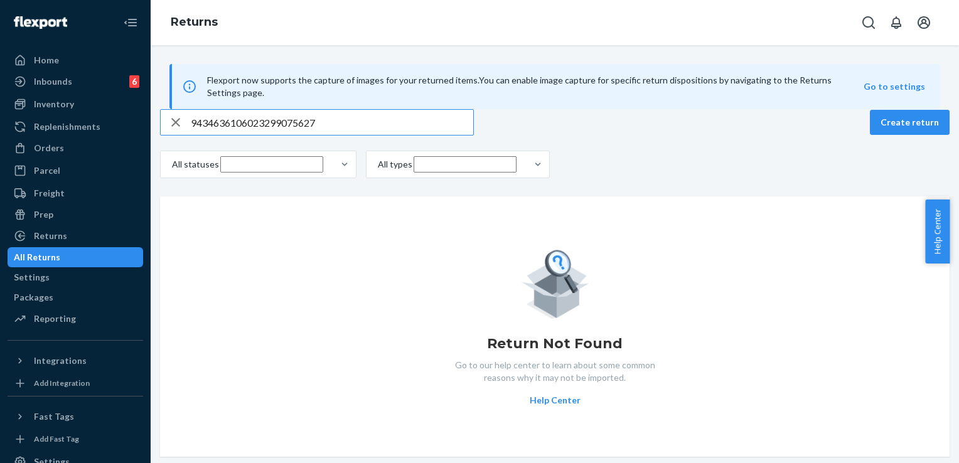
click at [302, 135] on input "9434636106023299075627" at bounding box center [332, 122] width 282 height 25
drag, startPoint x: 302, startPoint y: 149, endPoint x: 302, endPoint y: 141, distance: 8.8
click at [302, 135] on input "9434636106023299075627" at bounding box center [332, 122] width 282 height 25
paste input "[PERSON_NAME]"
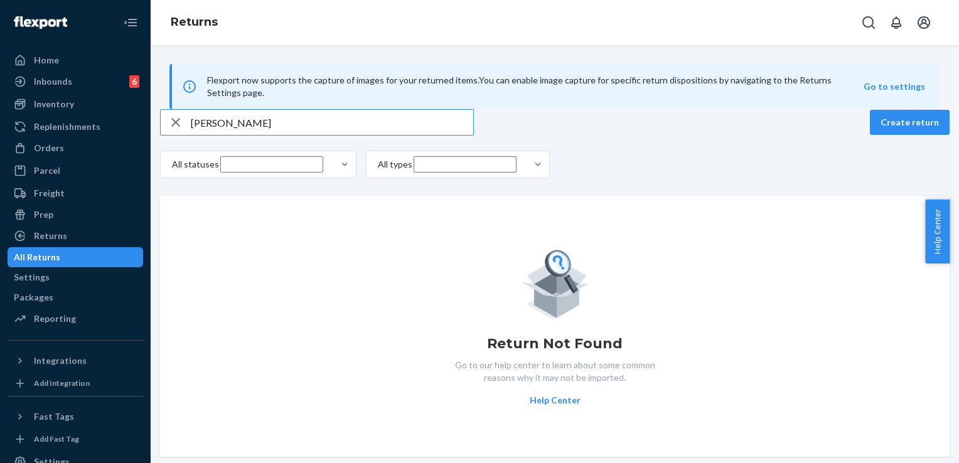
click at [302, 135] on input "[PERSON_NAME]" at bounding box center [332, 122] width 282 height 25
click at [226, 135] on input "[PERSON_NAME]" at bounding box center [332, 122] width 282 height 25
paste input "9434636106023300659884"
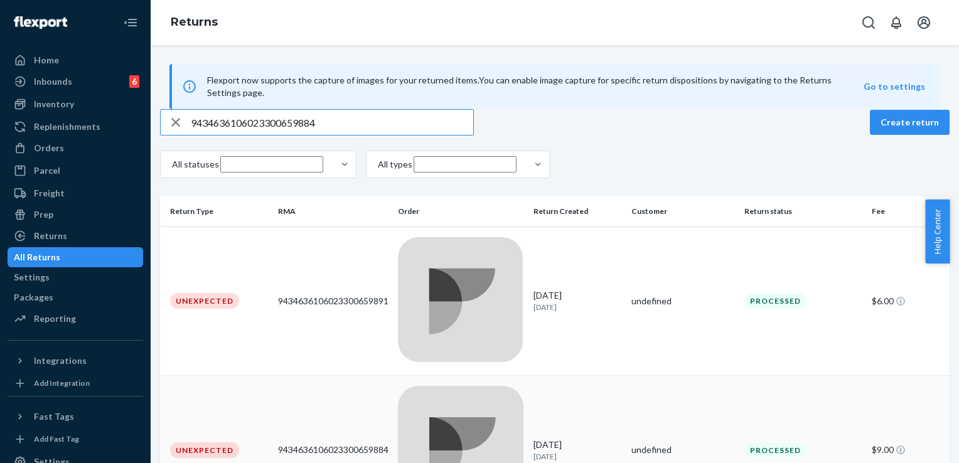
type input "9434636106023300659884"
click at [436, 386] on div at bounding box center [461, 450] width 126 height 129
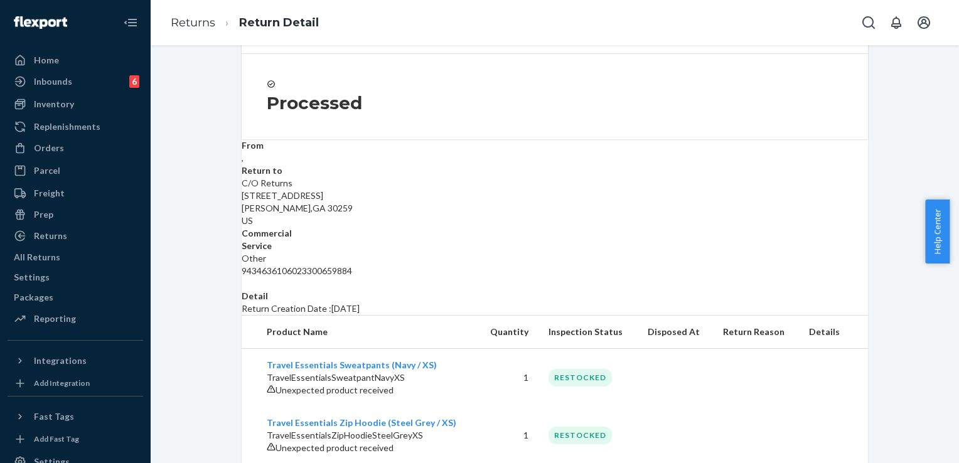
scroll to position [244, 0]
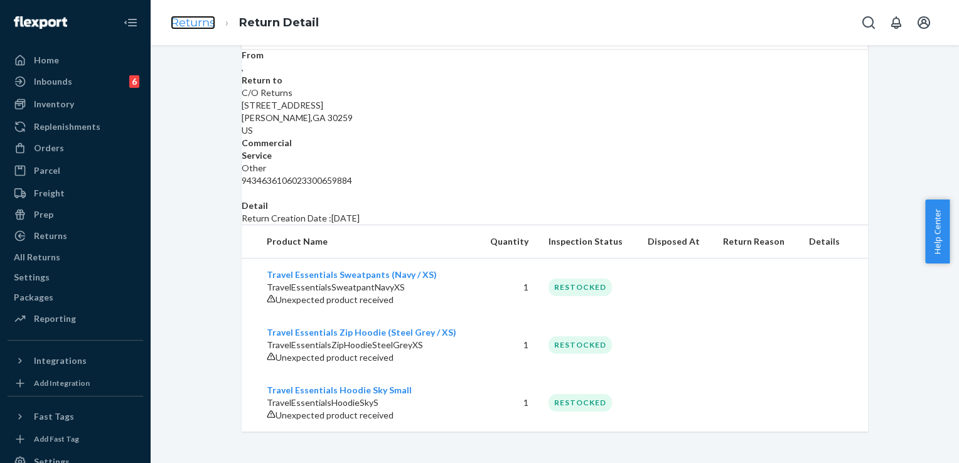
click at [198, 28] on link "Returns" at bounding box center [193, 23] width 45 height 14
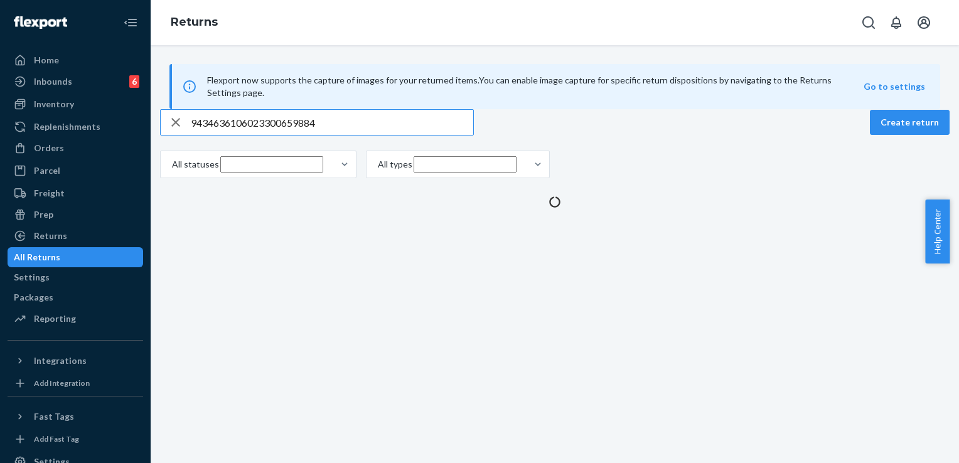
click at [328, 135] on input "9434636106023300659884" at bounding box center [332, 122] width 282 height 25
click at [327, 135] on input "9434636106023300659884" at bounding box center [332, 122] width 282 height 25
click at [326, 135] on input "9434636106023300659884" at bounding box center [332, 122] width 282 height 25
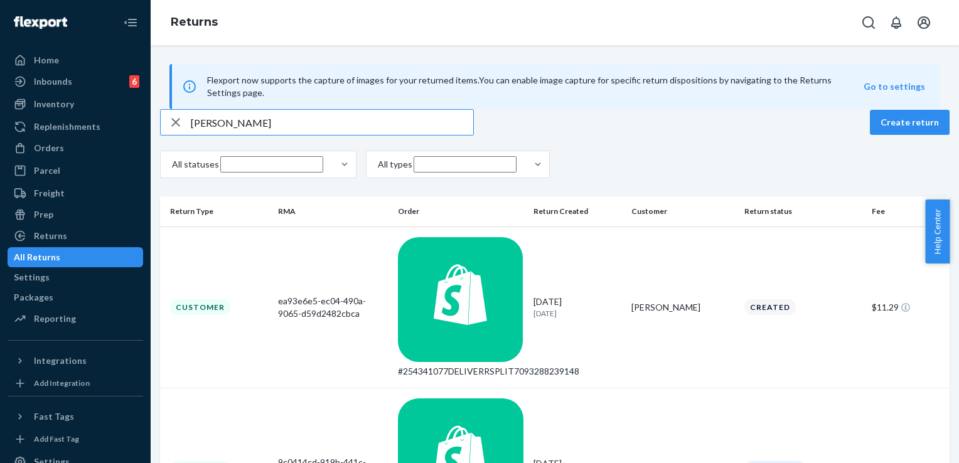
click at [272, 132] on input "[PERSON_NAME]" at bounding box center [332, 122] width 282 height 25
click at [272, 134] on input "[PERSON_NAME]" at bounding box center [332, 122] width 282 height 25
click at [271, 135] on input "[PERSON_NAME]" at bounding box center [332, 122] width 282 height 25
click at [266, 135] on input "[PERSON_NAME]" at bounding box center [332, 122] width 282 height 25
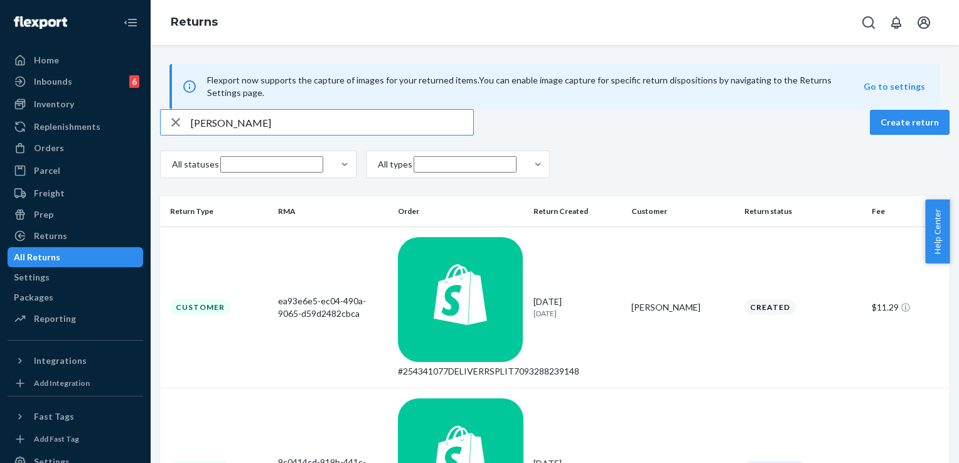
click at [266, 135] on input "[PERSON_NAME]" at bounding box center [332, 122] width 282 height 25
paste input "1ZX8R1710393890324"
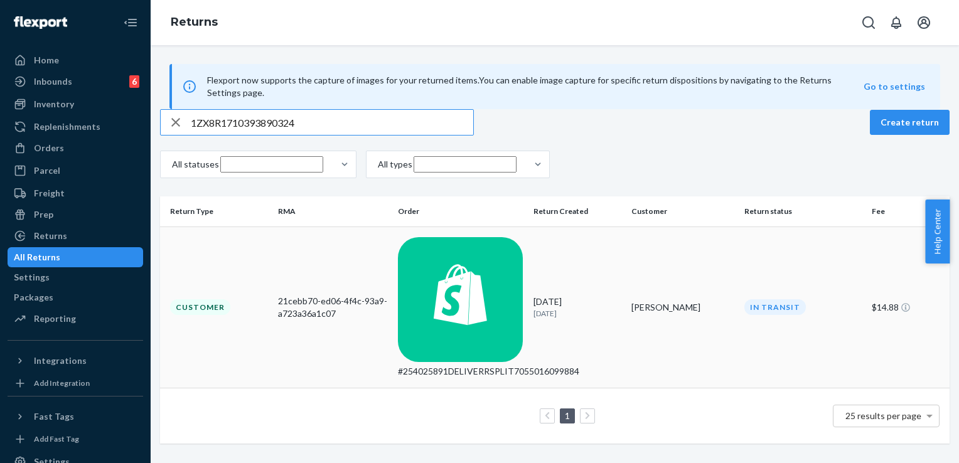
type input "1ZX8R1710393890324"
click at [602, 308] on p "[DATE]" at bounding box center [578, 313] width 88 height 11
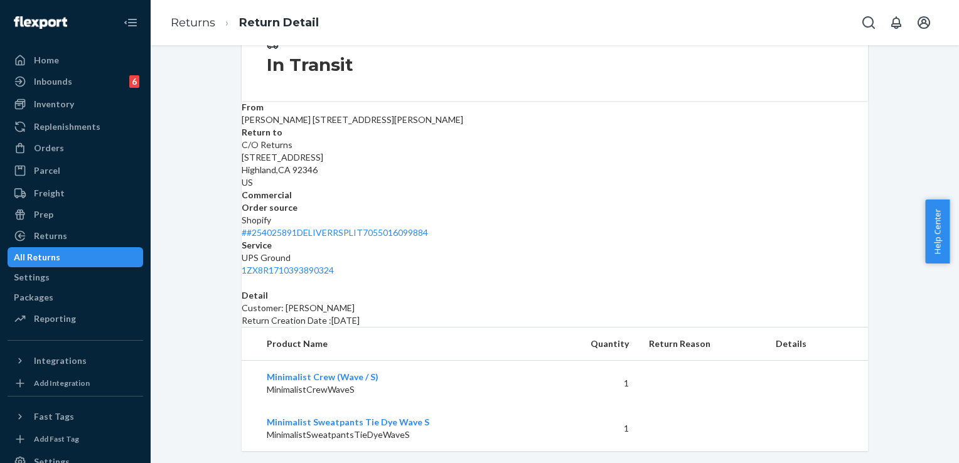
scroll to position [149, 0]
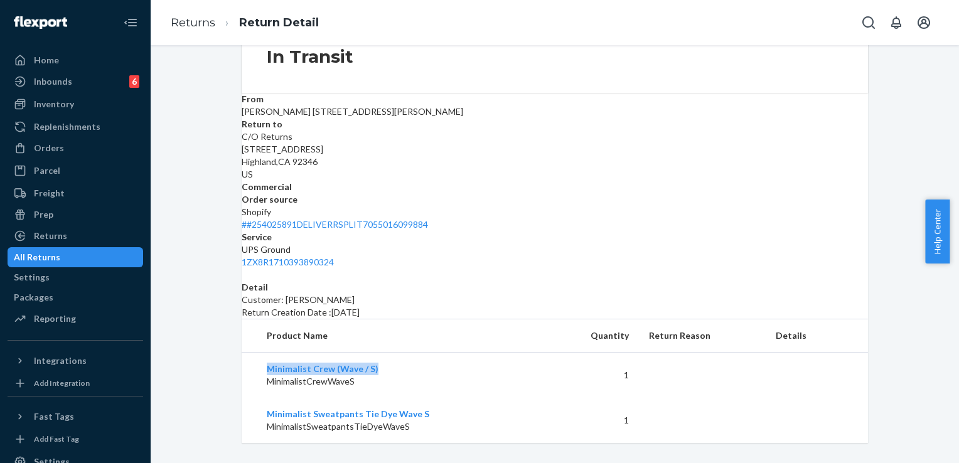
drag, startPoint x: 382, startPoint y: 355, endPoint x: 254, endPoint y: 355, distance: 128.7
click at [254, 355] on td "Minimalist Crew (Wave / S) MinimalistCrewWaveS" at bounding box center [395, 375] width 307 height 46
copy link "Minimalist Crew (Wave / S)"
drag, startPoint x: 427, startPoint y: 399, endPoint x: 261, endPoint y: 399, distance: 165.7
click at [261, 399] on td "Minimalist Sweatpants Tie Dye Wave S MinimalistSweatpantsTieDyeWaveS" at bounding box center [395, 420] width 307 height 45
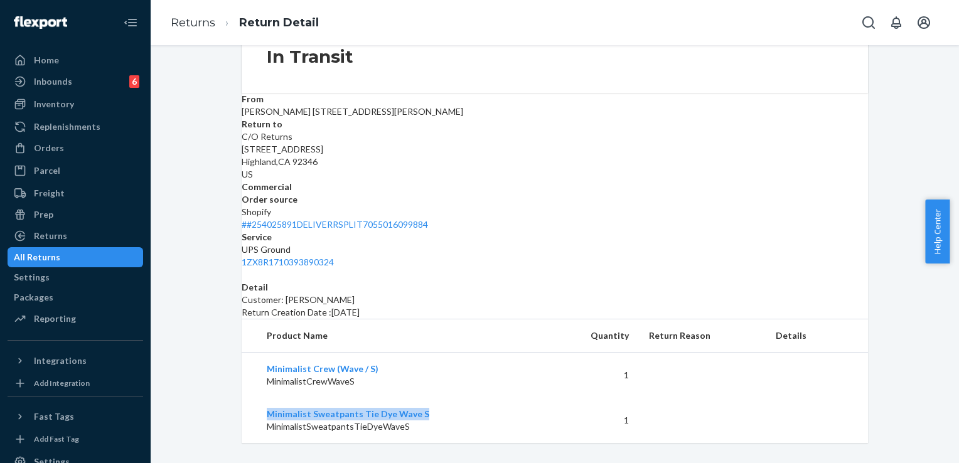
copy link "Minimalist Sweatpants Tie Dye Wave S"
click at [874, 111] on div "Return #21cebb70-ed06-4f4c-93a9-a723a36a1c07 $14.88 Share return label In Trans…" at bounding box center [555, 179] width 790 height 528
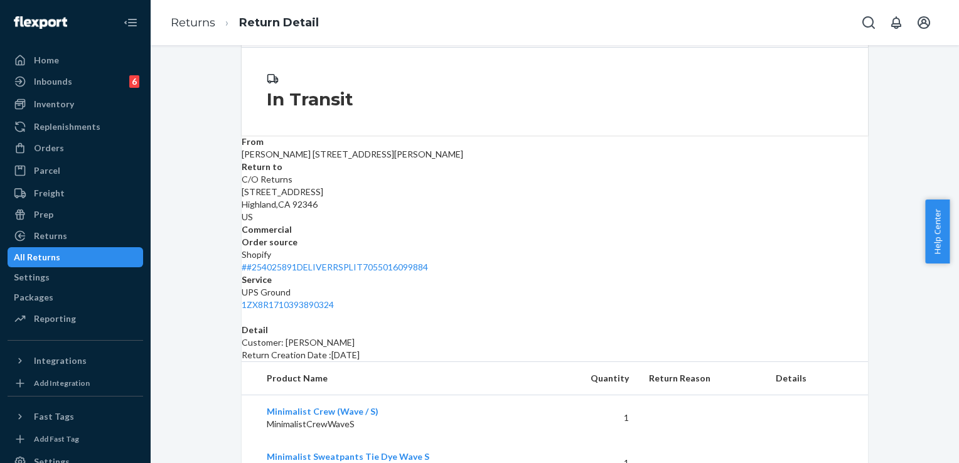
scroll to position [86, 0]
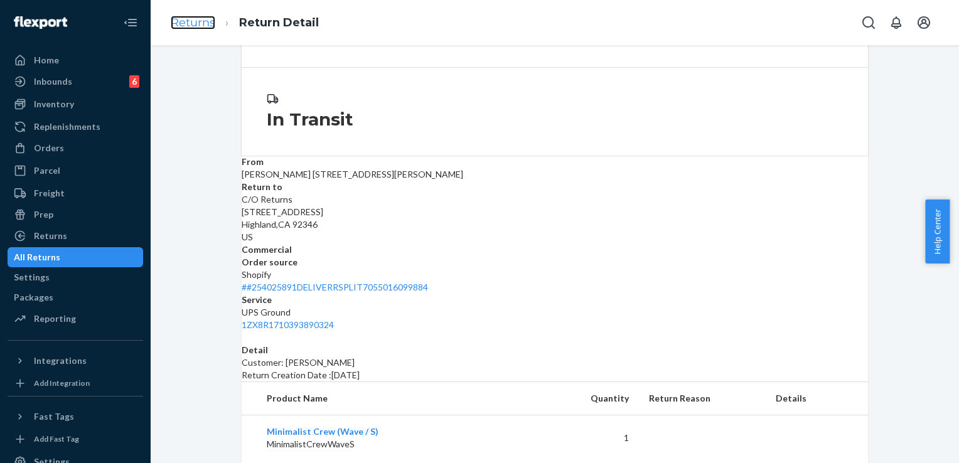
click at [196, 19] on link "Returns" at bounding box center [193, 23] width 45 height 14
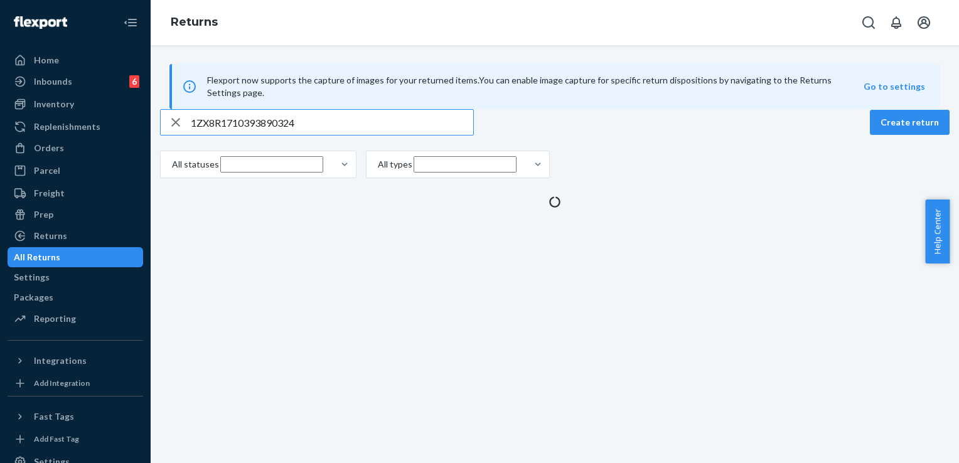
click at [278, 135] on input "1ZX8R1710393890324" at bounding box center [332, 122] width 282 height 25
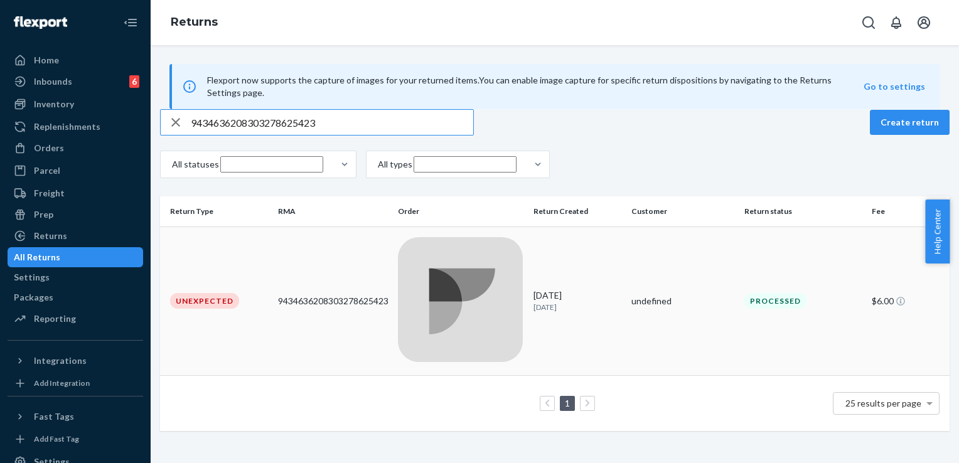
type input "9434636208303278625423"
click at [464, 266] on div at bounding box center [461, 301] width 126 height 129
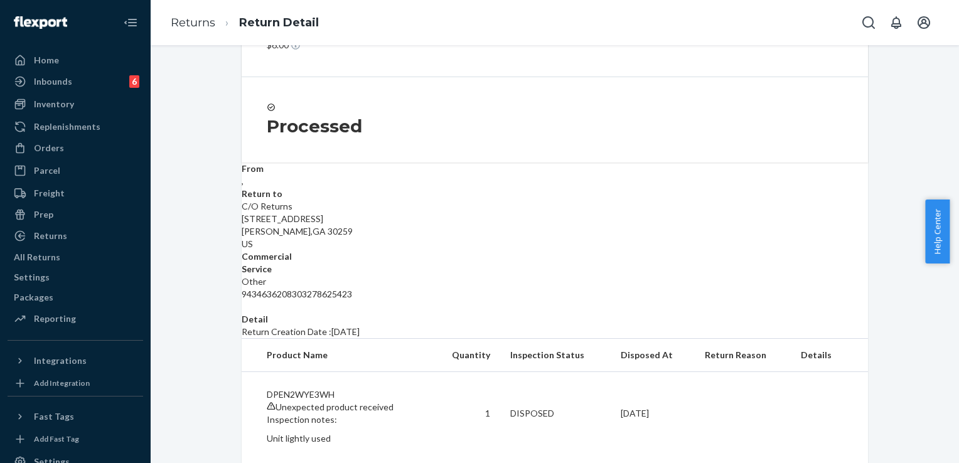
scroll to position [185, 0]
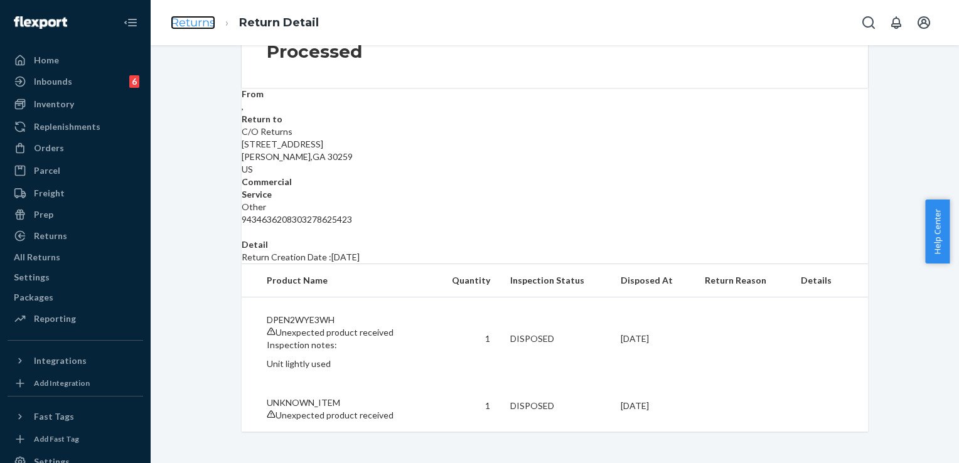
click at [190, 23] on link "Returns" at bounding box center [193, 23] width 45 height 14
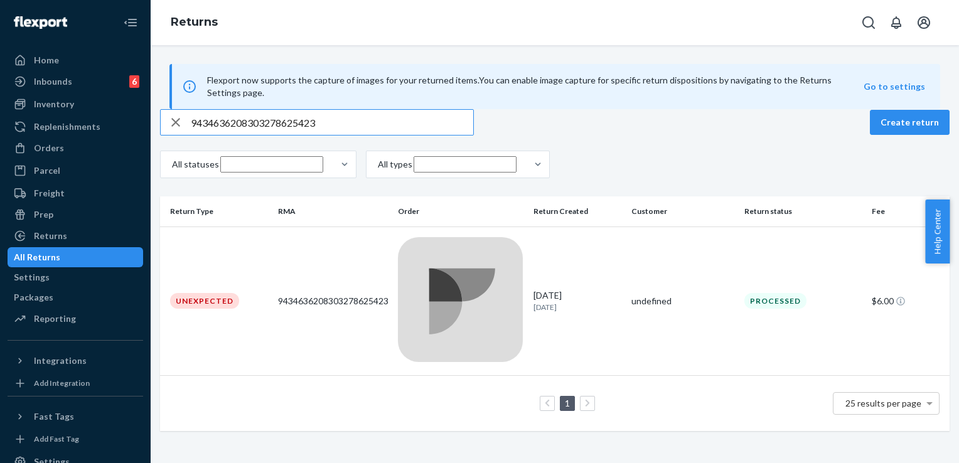
click at [294, 135] on input "9434636208303278625423" at bounding box center [332, 122] width 282 height 25
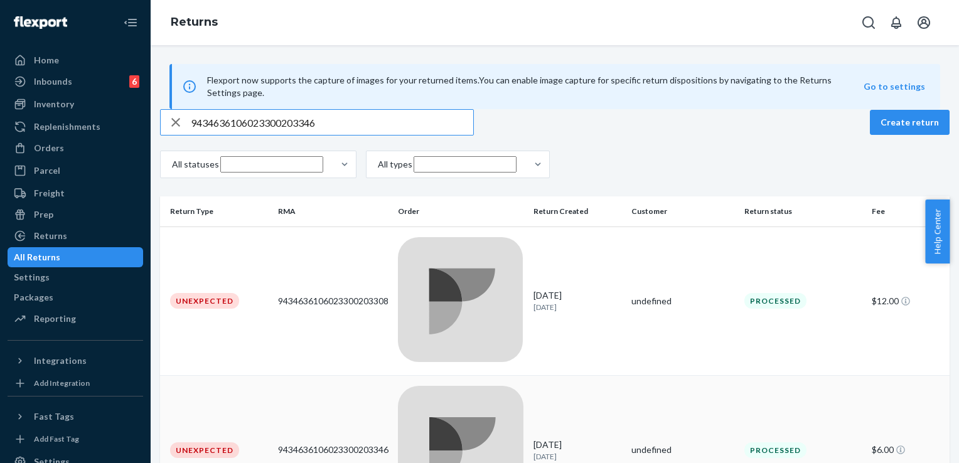
type input "9434636106023300203346"
click at [341, 444] on div "9434636106023300203346" at bounding box center [333, 450] width 110 height 13
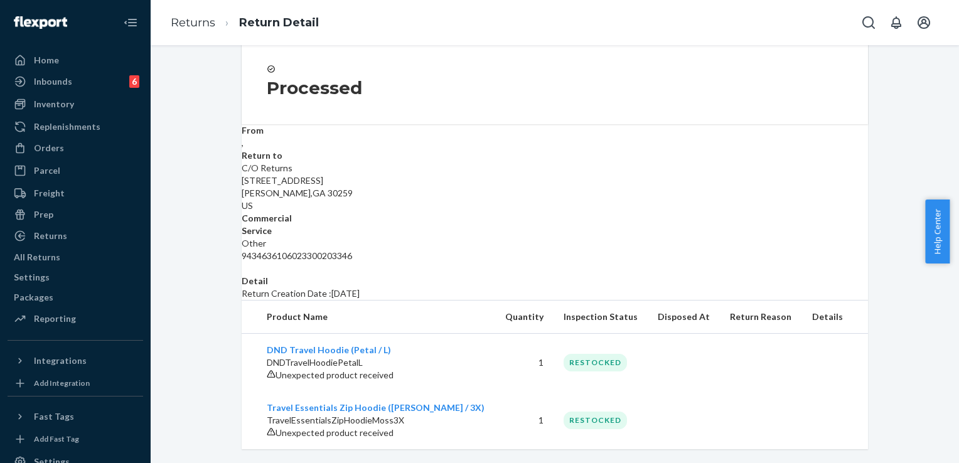
scroll to position [178, 0]
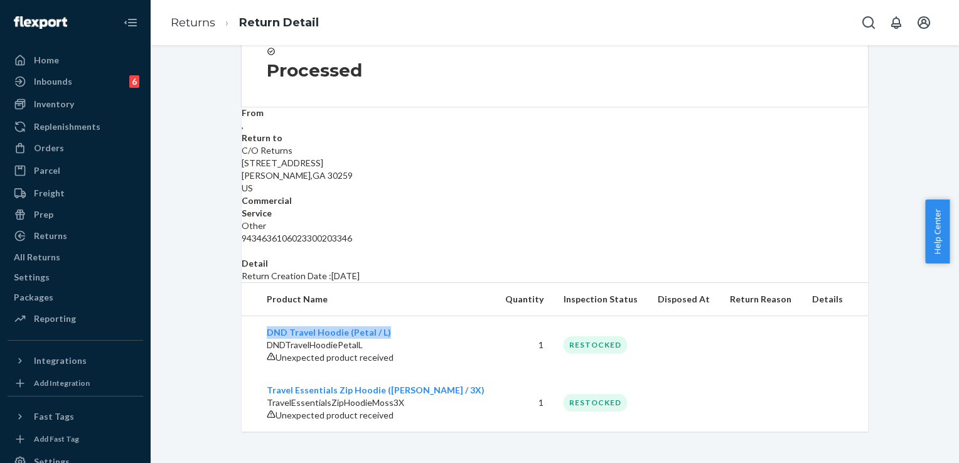
drag, startPoint x: 385, startPoint y: 318, endPoint x: 306, endPoint y: 374, distance: 96.7
click at [254, 316] on td "DND Travel Hoodie (Petal / L) DNDTravelHoodiePetalL Unexpected product received" at bounding box center [369, 345] width 254 height 58
copy link "DND Travel Hoodie (Petal / L)"
drag, startPoint x: 58, startPoint y: 146, endPoint x: 108, endPoint y: 146, distance: 50.2
click at [58, 146] on div "Orders" at bounding box center [49, 148] width 30 height 13
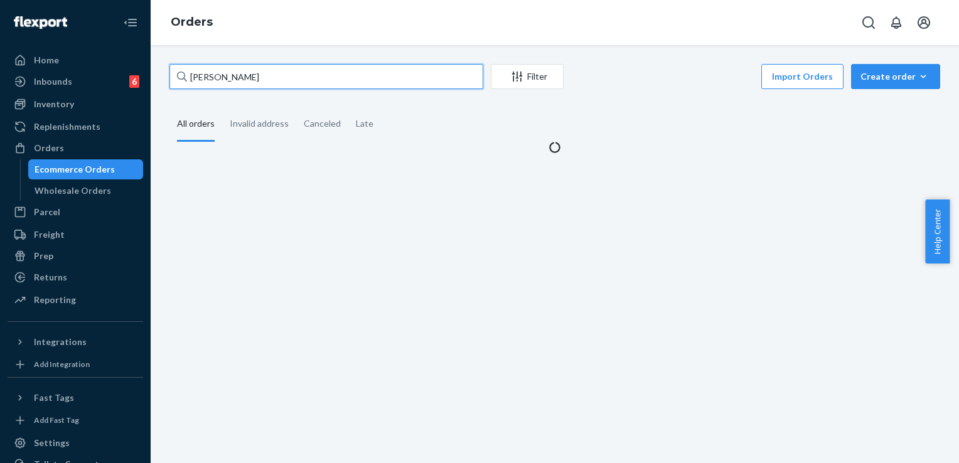
click at [254, 73] on input "[PERSON_NAME]" at bounding box center [326, 76] width 314 height 25
paste input "Fiorentina [PERSON_NAME]"
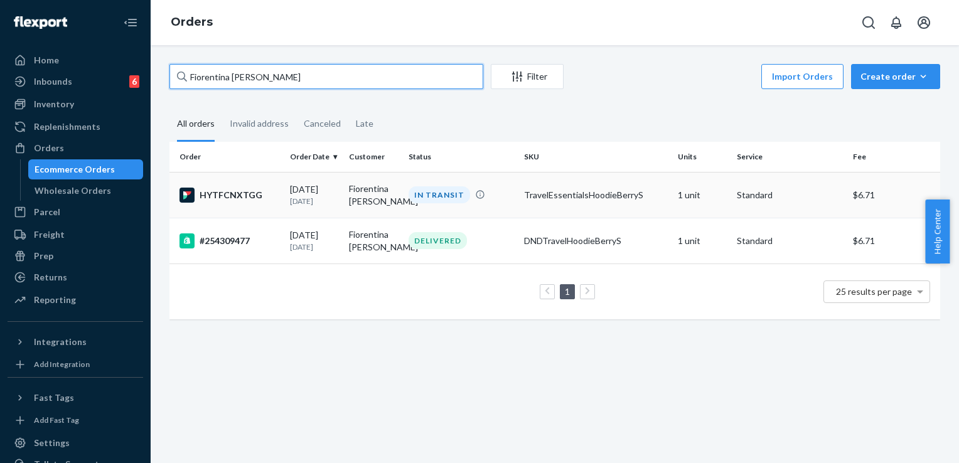
type input "Fiorentina [PERSON_NAME]"
click at [502, 200] on div "IN TRANSIT" at bounding box center [461, 194] width 110 height 17
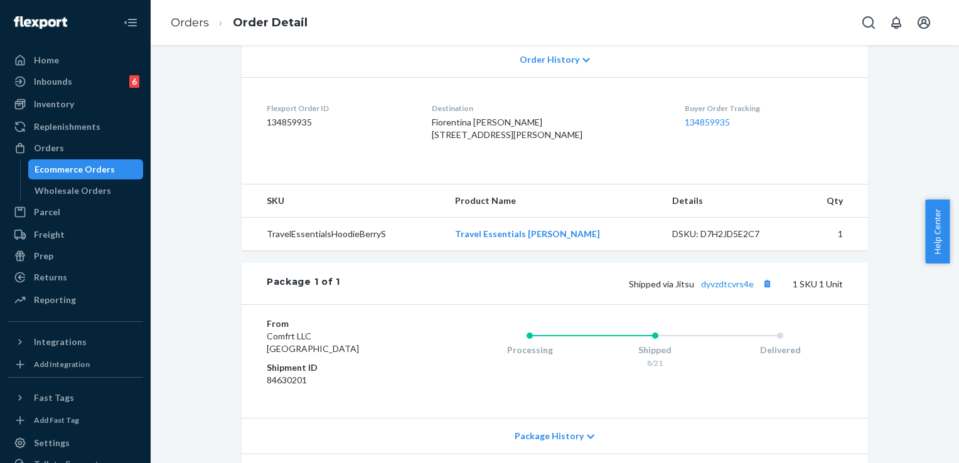
scroll to position [314, 0]
